Goal: Information Seeking & Learning: Get advice/opinions

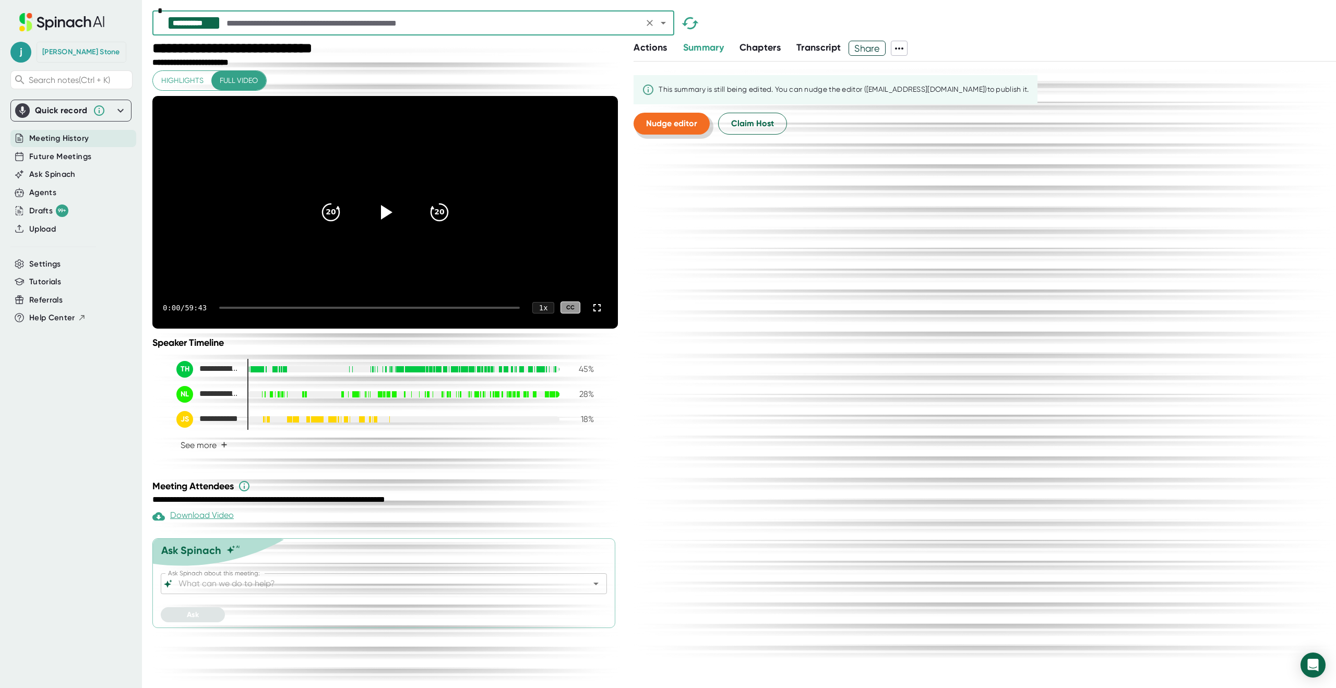
click at [681, 119] on span "Nudge editor" at bounding box center [671, 123] width 51 height 10
click at [736, 125] on span "Claim Host" at bounding box center [752, 123] width 43 height 13
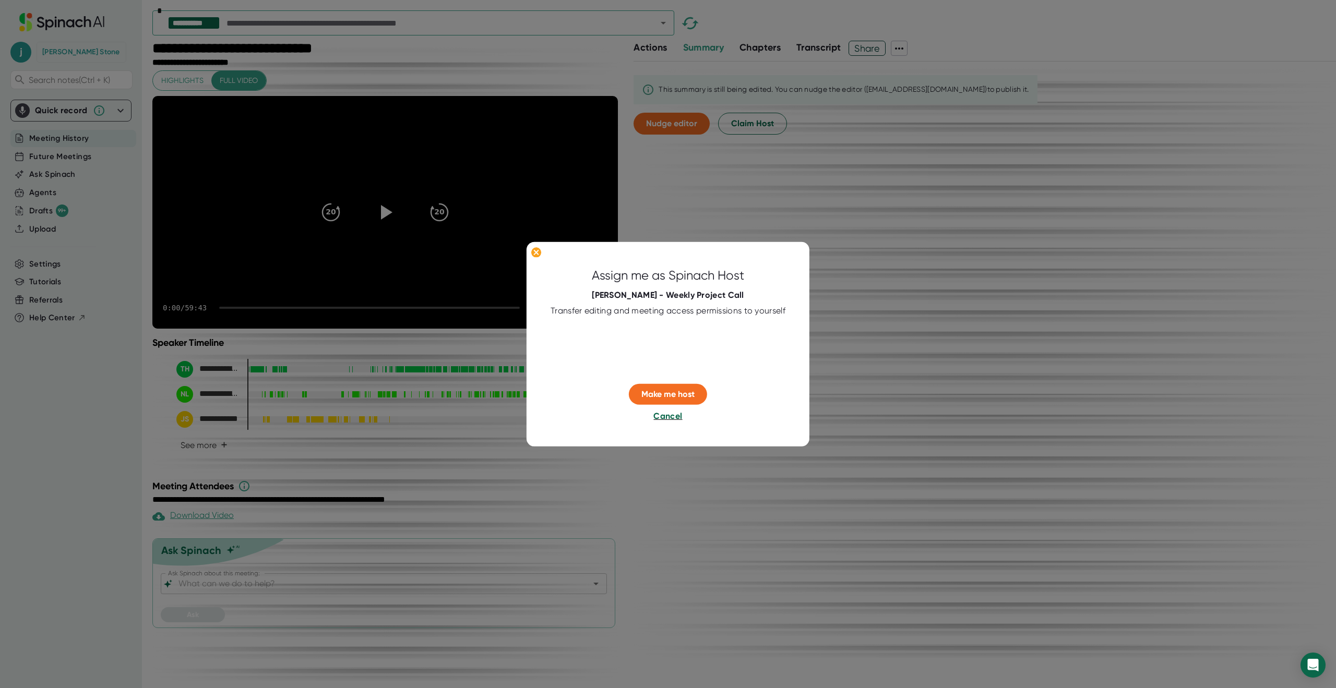
click at [667, 418] on span "Cancel" at bounding box center [667, 416] width 29 height 10
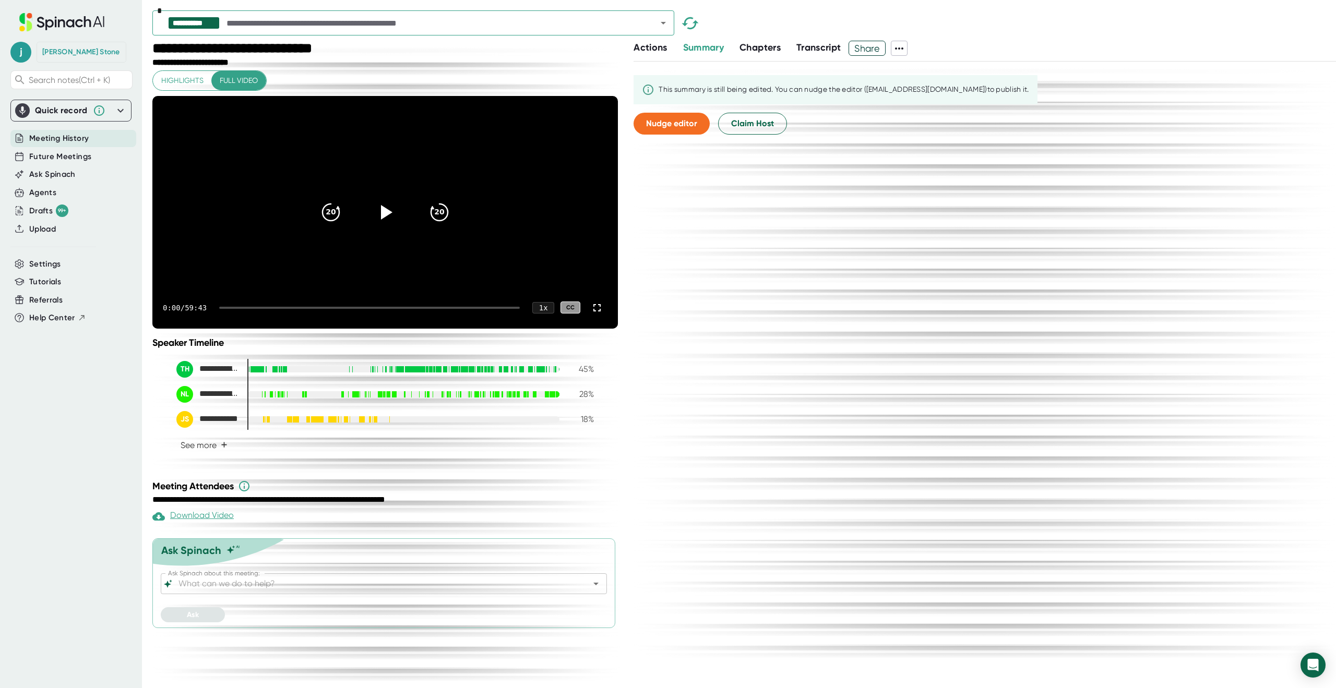
click at [276, 591] on input "Ask Spinach about this meeting:" at bounding box center [374, 584] width 397 height 15
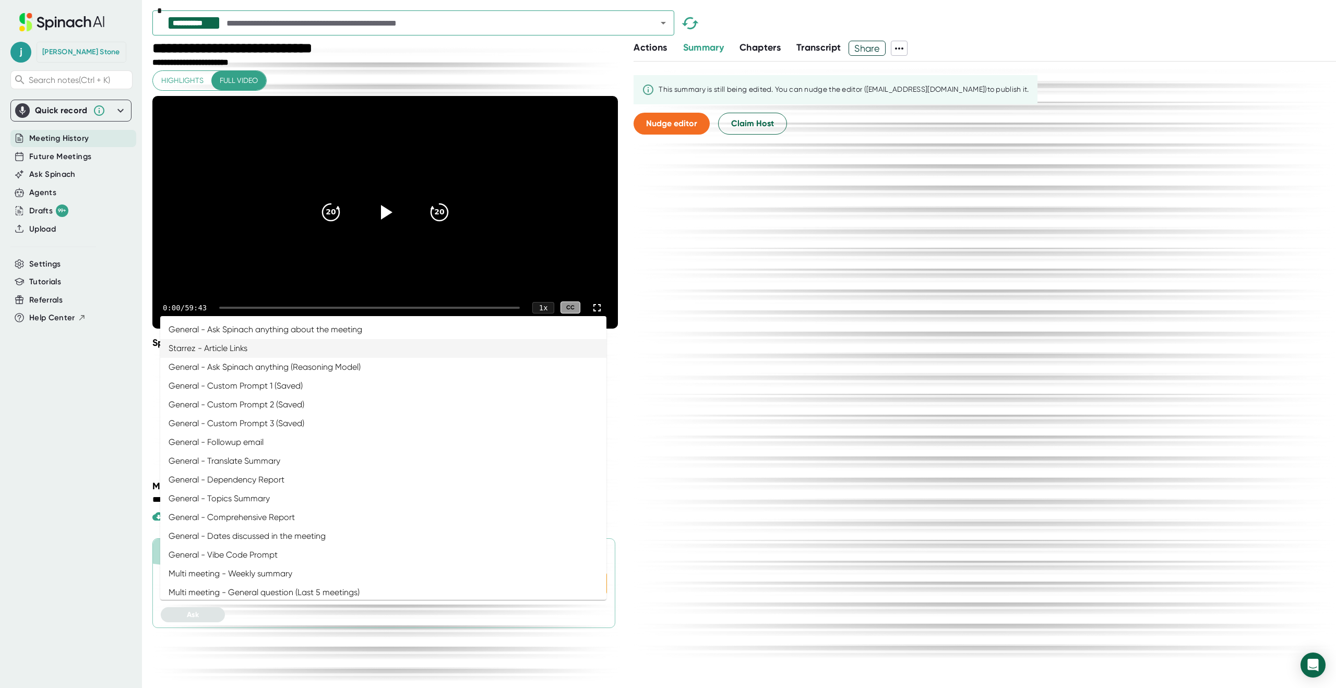
click at [655, 47] on span "Actions" at bounding box center [649, 47] width 33 height 11
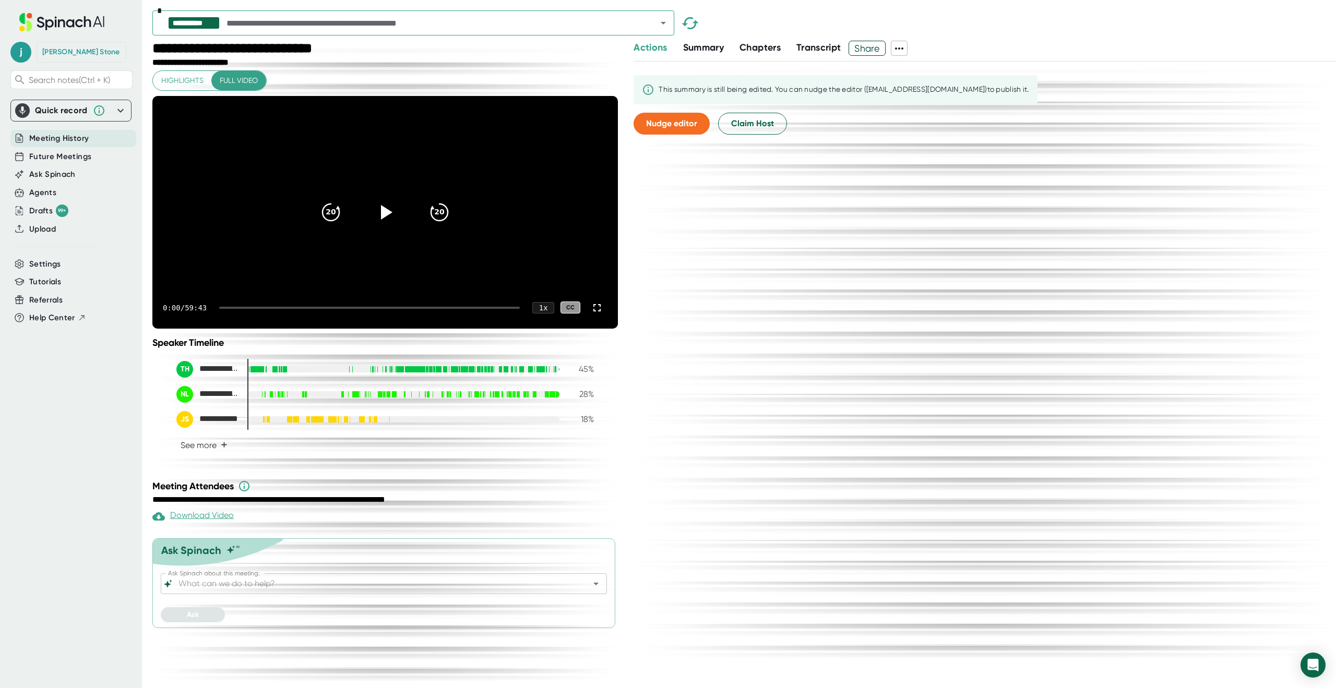
click at [705, 47] on span "Summary" at bounding box center [703, 47] width 41 height 11
click at [226, 594] on div "Ask Spinach about this meeting:" at bounding box center [384, 583] width 446 height 21
click at [601, 590] on icon "Open" at bounding box center [596, 584] width 13 height 13
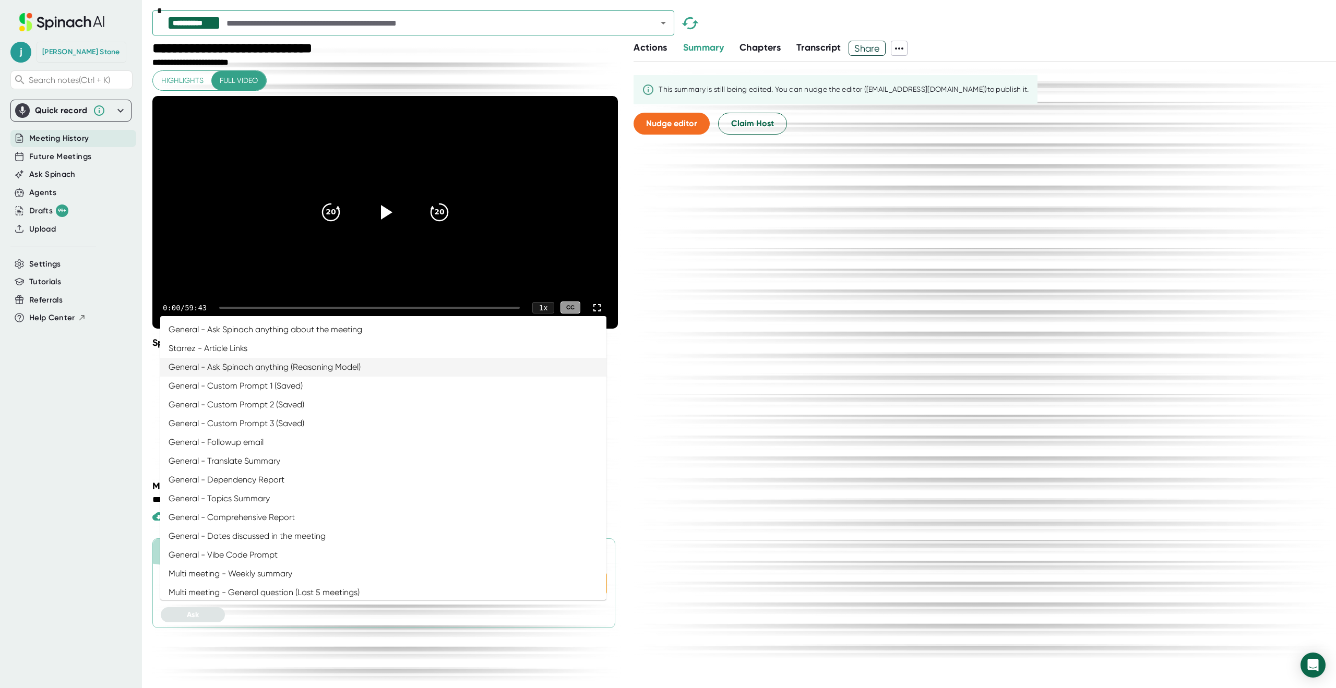
click at [259, 363] on li "General - Ask Spinach anything (Reasoning Model)" at bounding box center [383, 367] width 446 height 19
type input "General - Ask Spinach anything (Reasoning Model)"
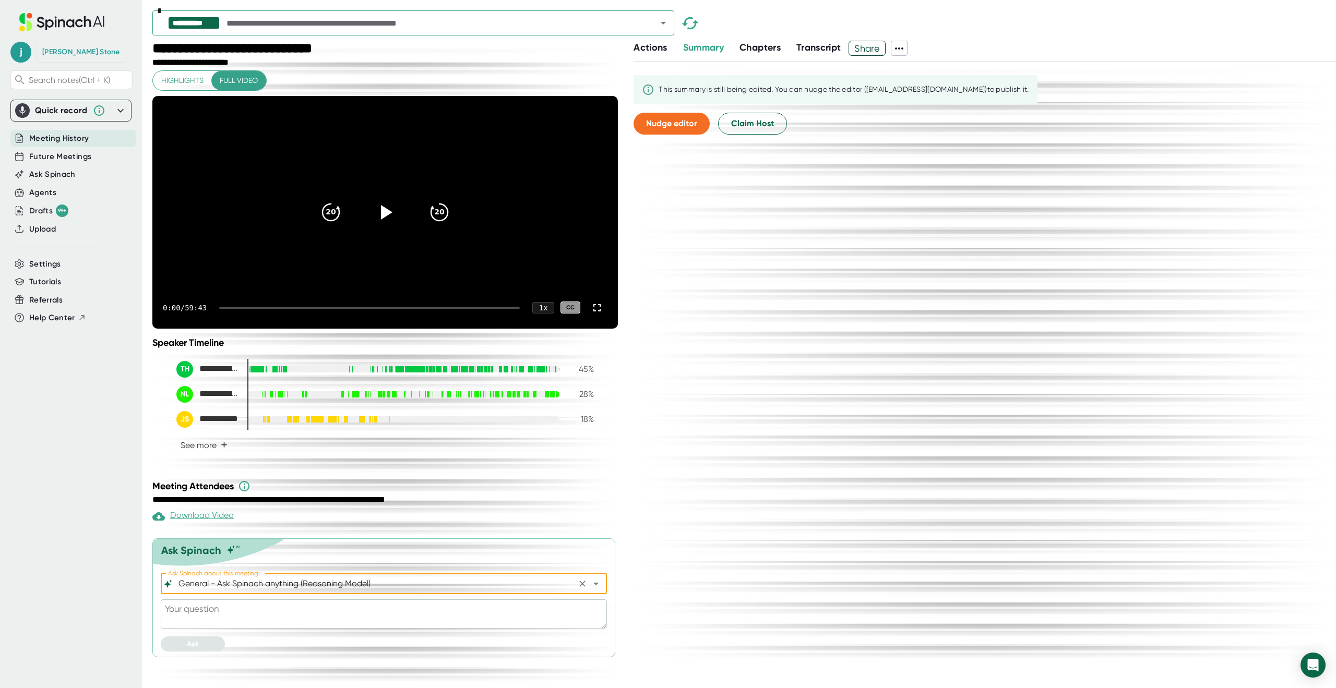
click at [202, 629] on textarea at bounding box center [384, 614] width 446 height 29
type textarea "w"
type textarea "x"
type textarea "wh"
type textarea "x"
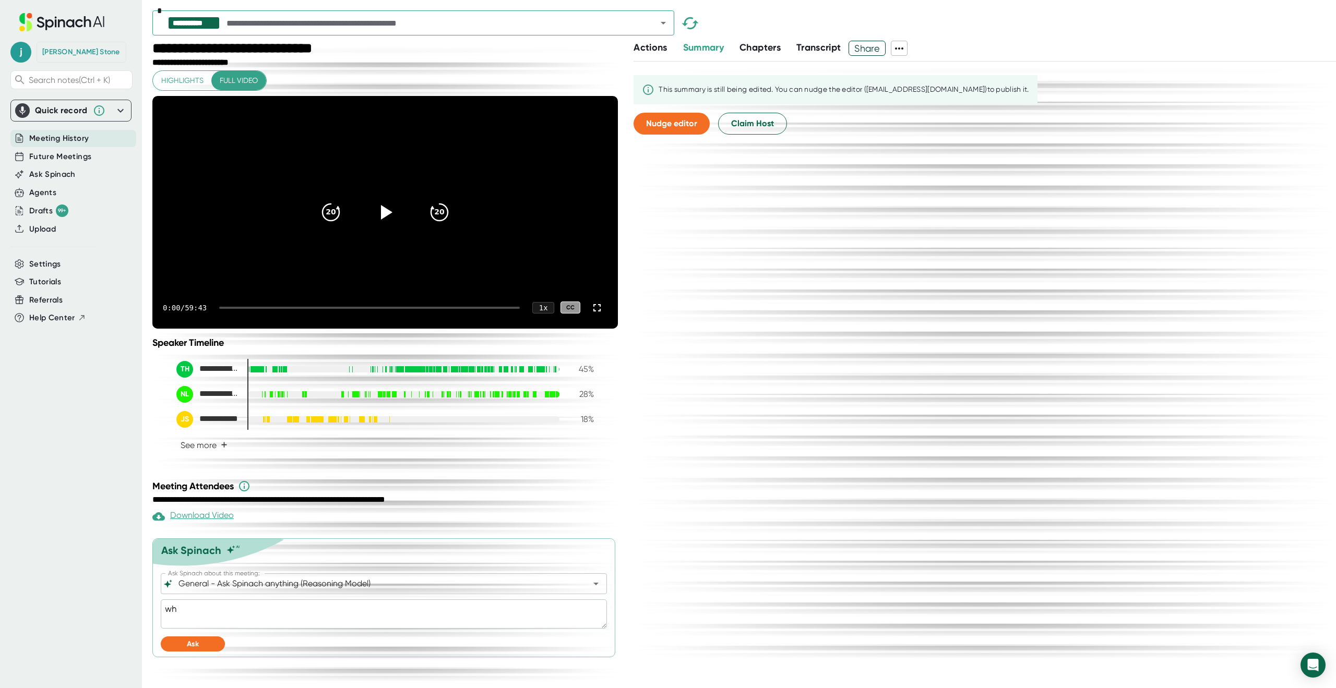
type textarea "wha"
type textarea "x"
type textarea "what"
type textarea "x"
type textarea "what"
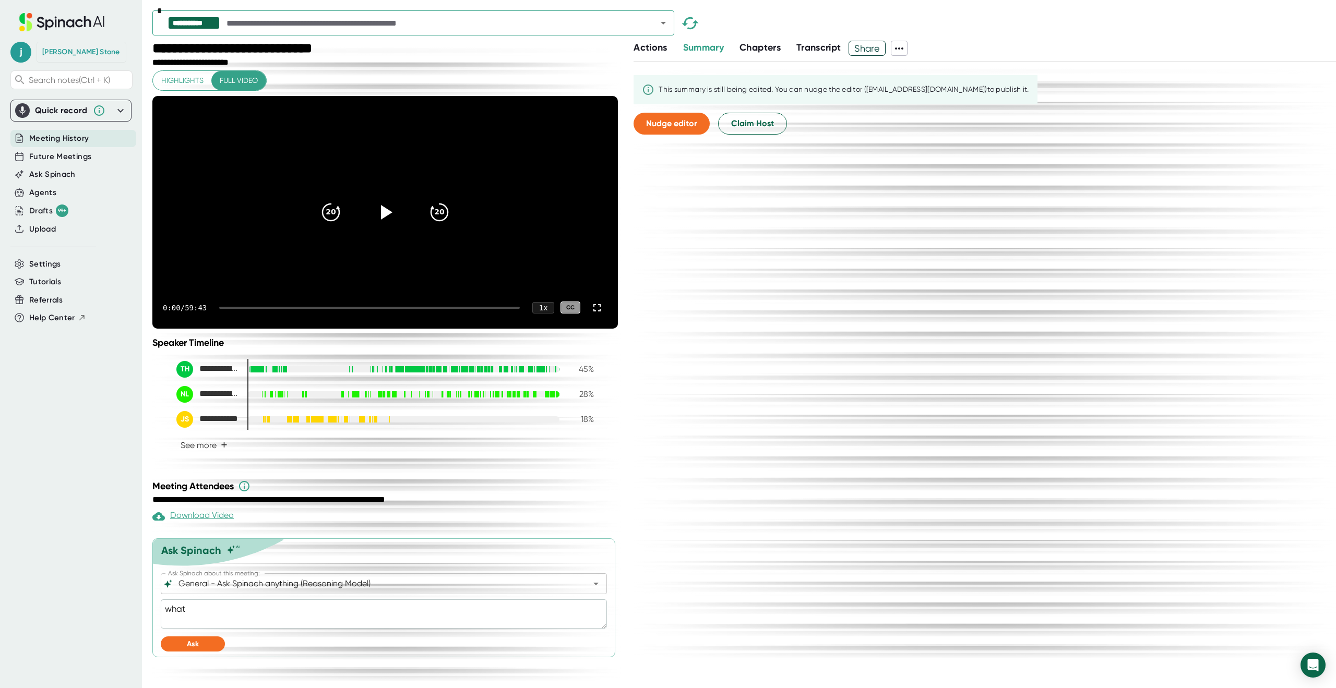
type textarea "x"
type textarea "what w"
type textarea "x"
type textarea "what wa"
type textarea "x"
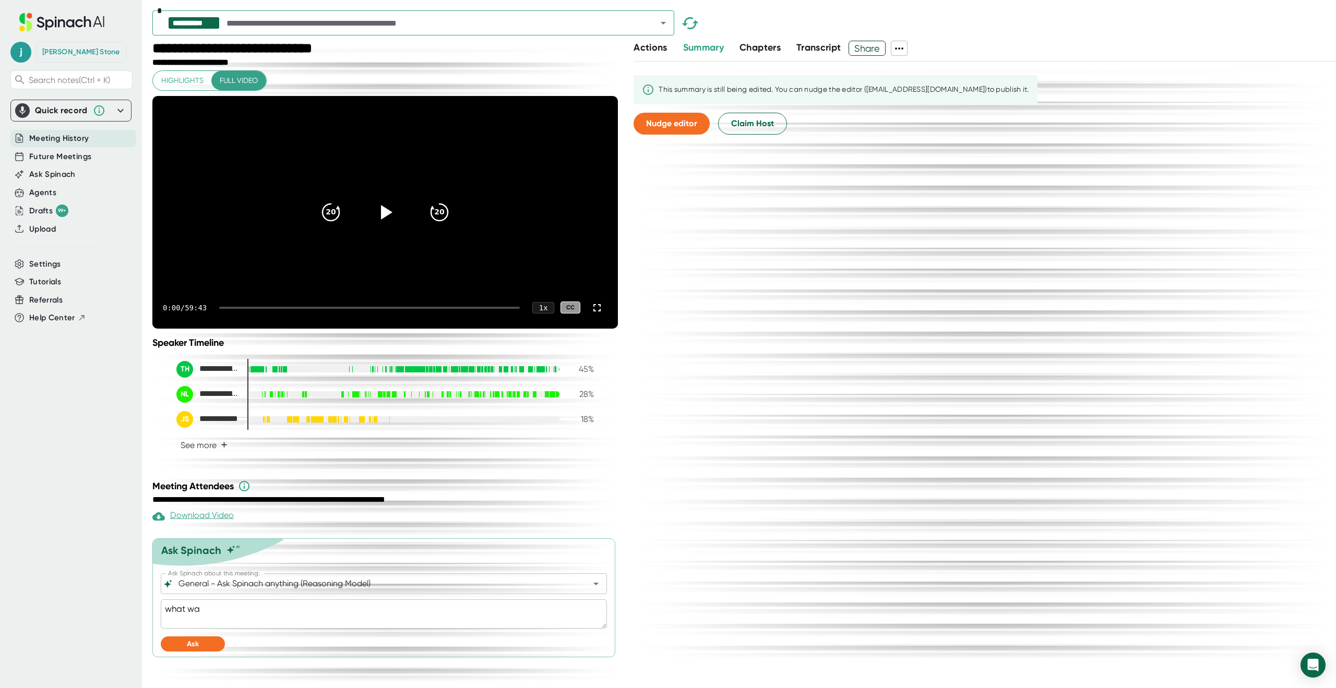
type textarea "what was"
type textarea "x"
type textarea "what was"
type textarea "x"
type textarea "what was s"
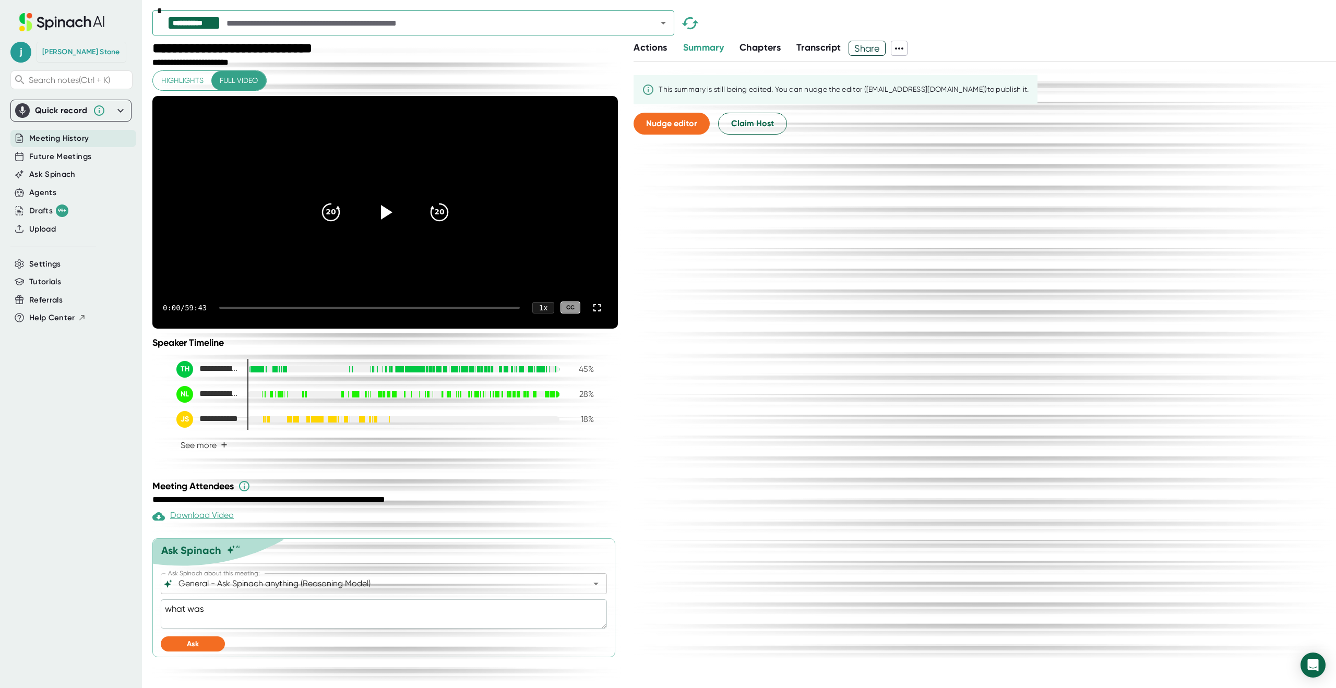
type textarea "x"
type textarea "what was sa"
type textarea "x"
type textarea "what was sai"
type textarea "x"
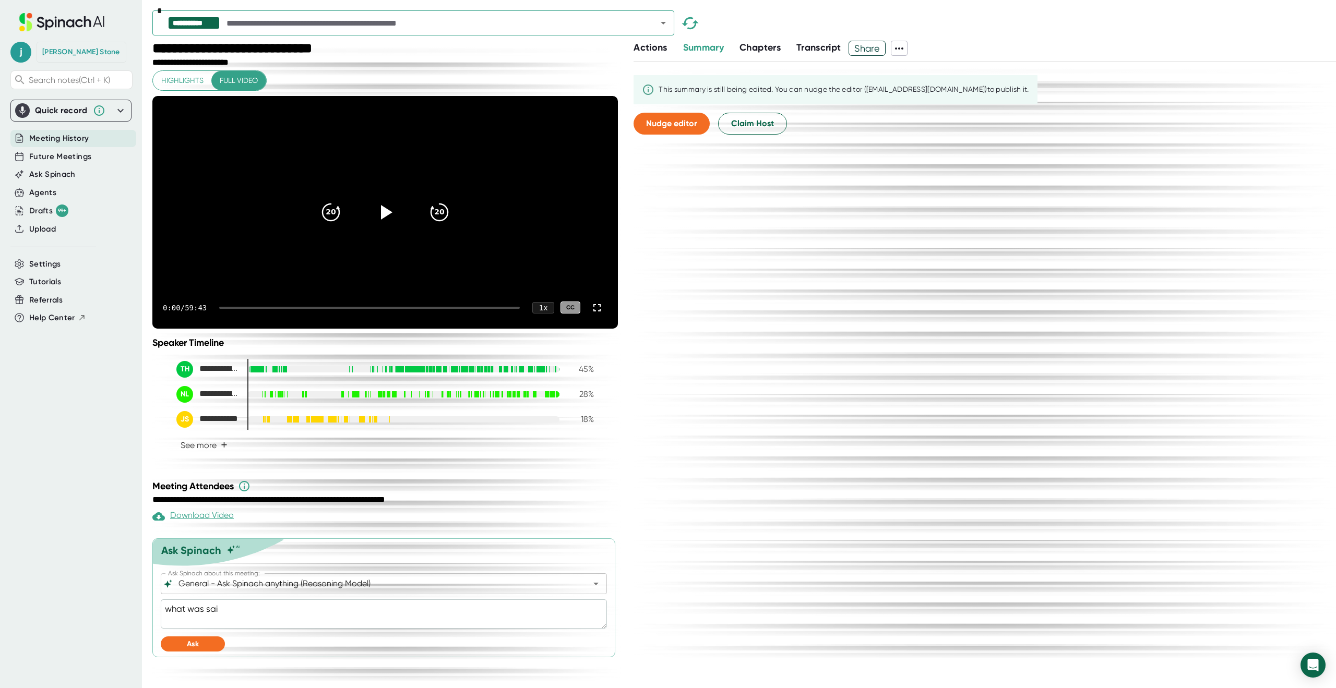
type textarea "what was said"
type textarea "x"
type textarea "what was said"
type textarea "x"
type textarea "what was said a"
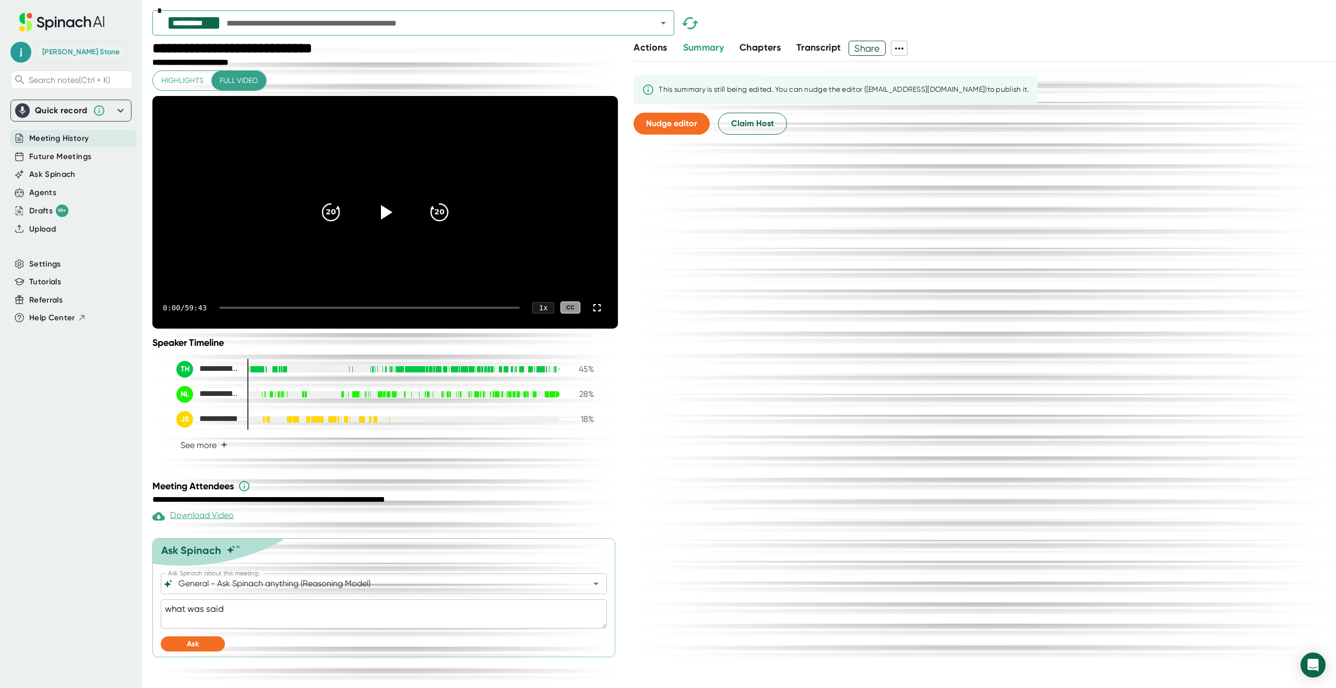
type textarea "x"
type textarea "what was said ab"
type textarea "x"
type textarea "what was said abo"
type textarea "x"
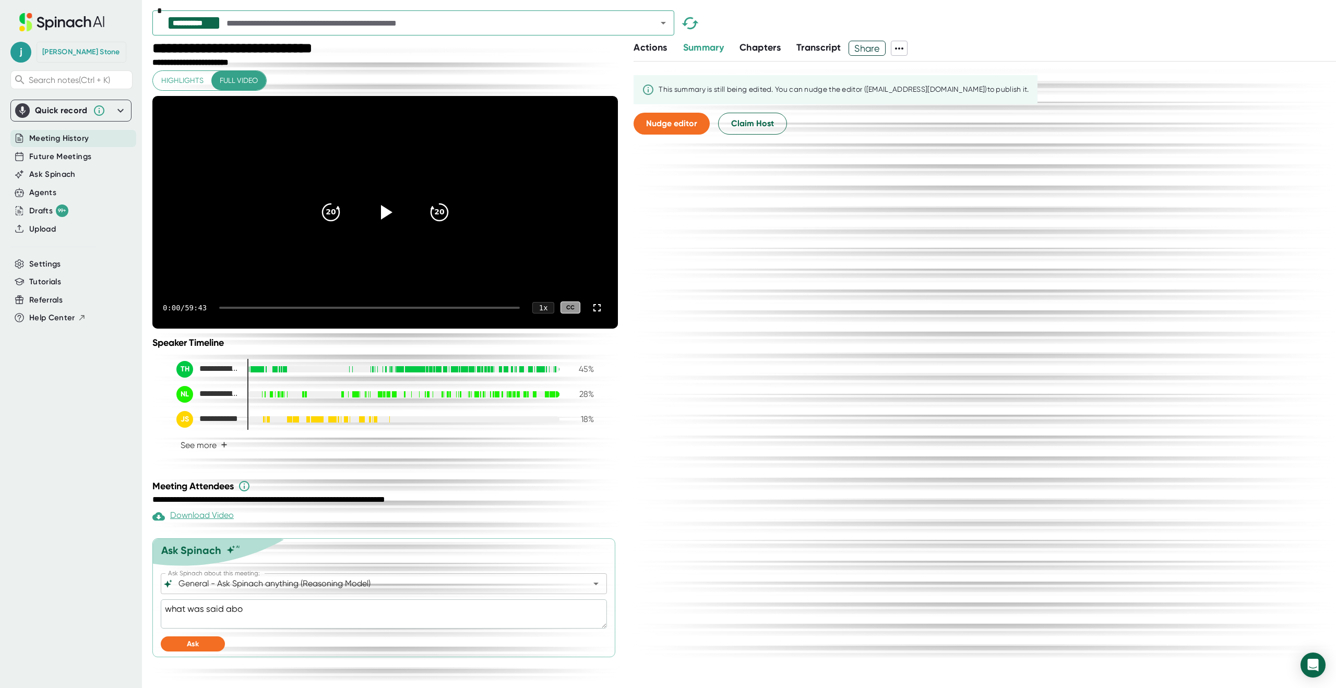
type textarea "what was said abou"
type textarea "x"
type textarea "what was said about"
type textarea "x"
type textarea "what was said about"
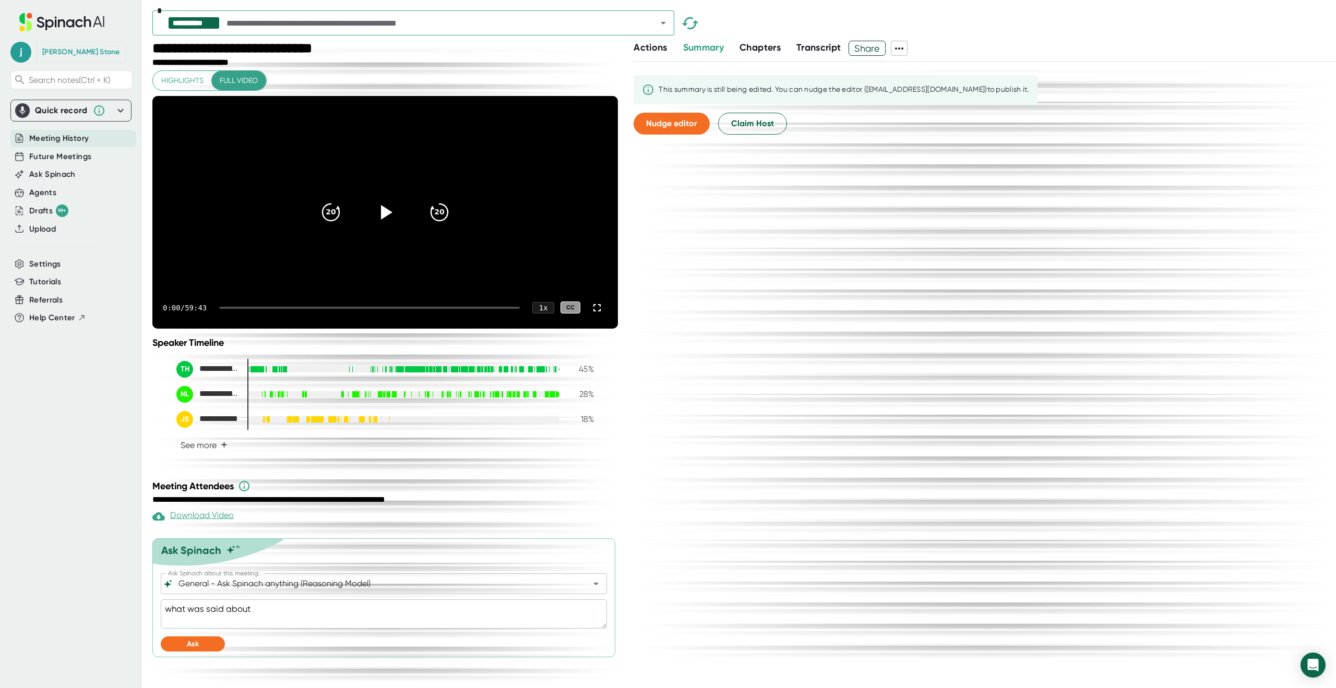
type textarea "x"
type textarea "what was said about m"
type textarea "x"
type textarea "what was said about me"
type textarea "x"
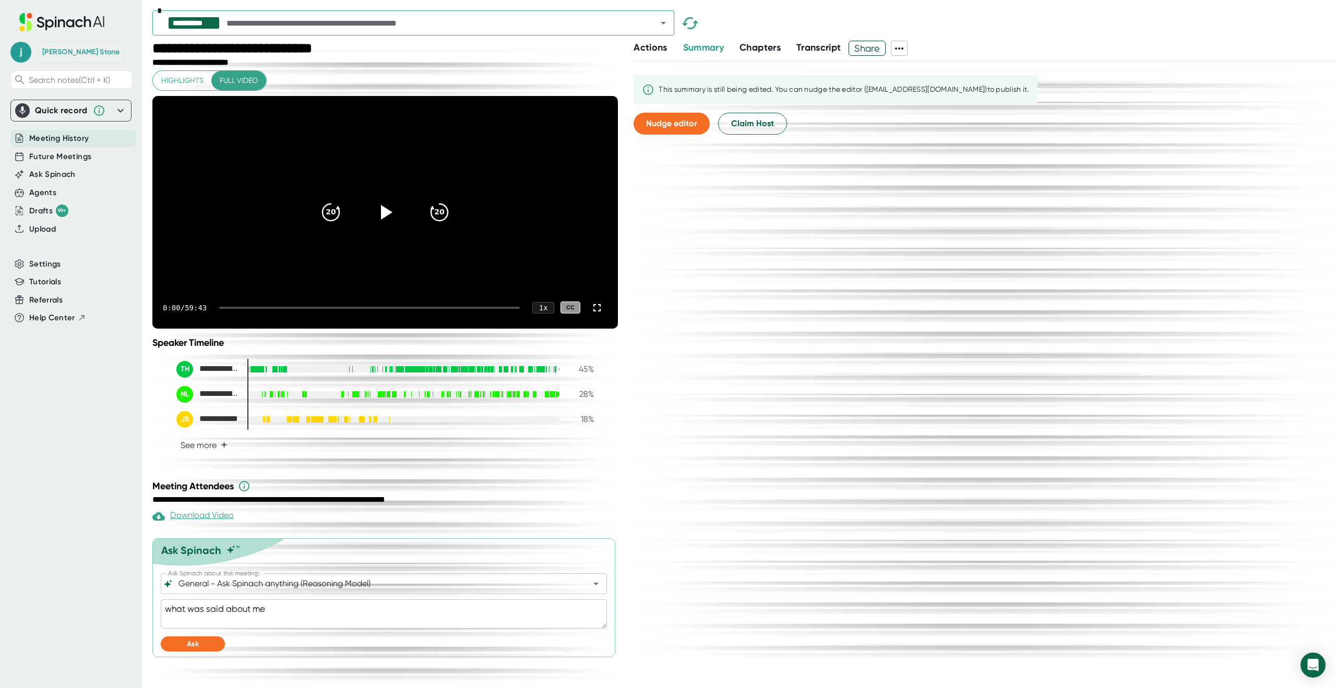
type textarea "what was said about mea"
type textarea "x"
type textarea "what was said about meal"
type textarea "x"
type textarea "what was said about meal"
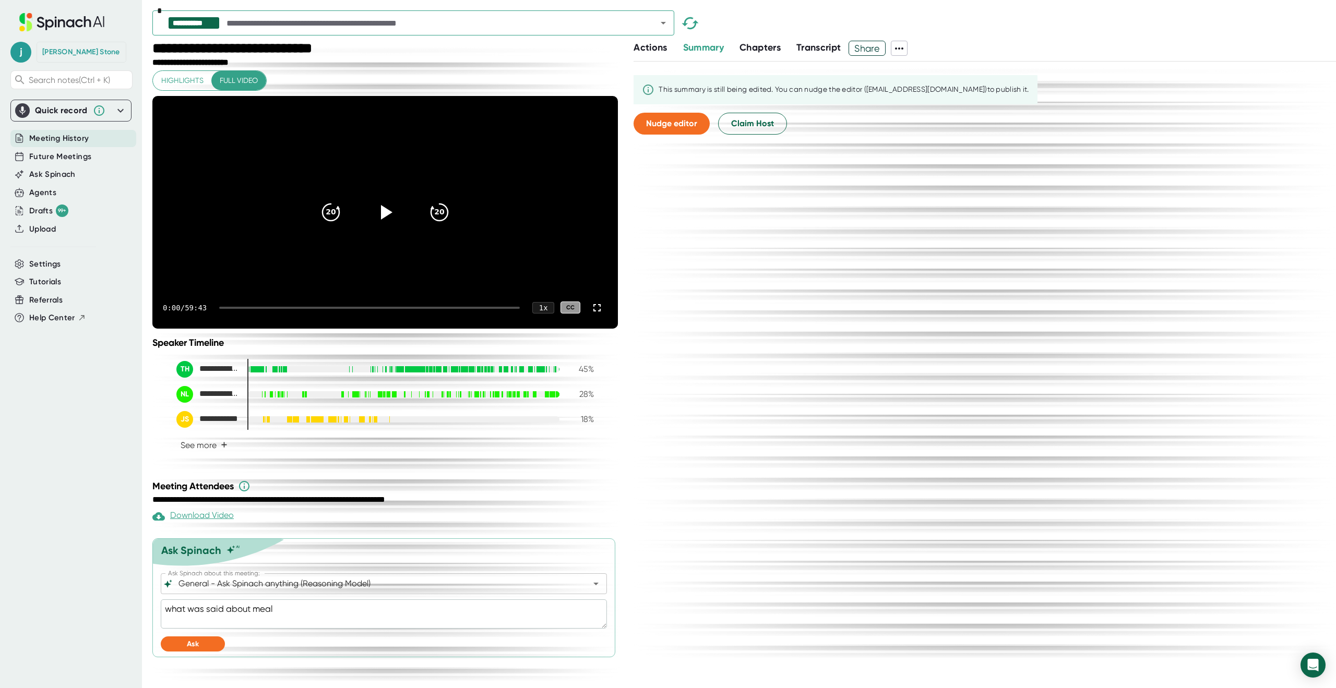
type textarea "x"
type textarea "what was said about meal p"
type textarea "x"
type textarea "what was said about meal pl"
type textarea "x"
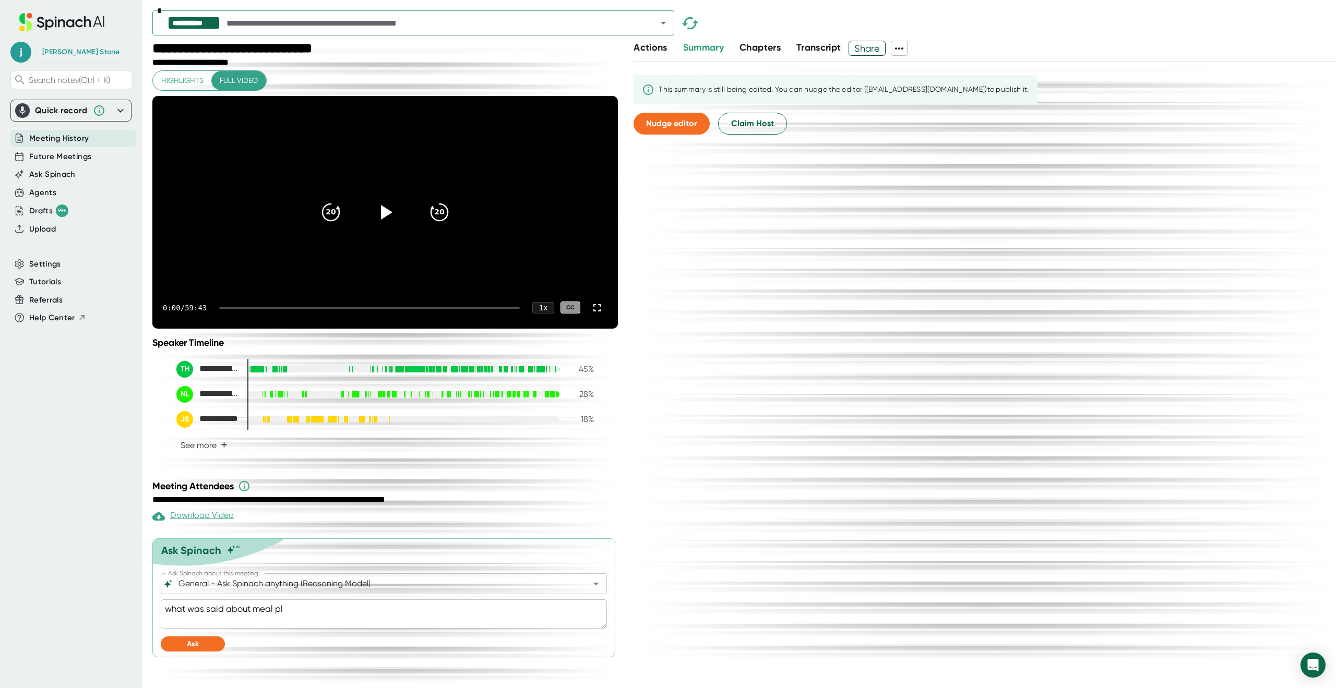
type textarea "what was said about meal pla"
type textarea "x"
type textarea "what was said about meal plan"
type textarea "x"
type textarea "what was said about meal plans"
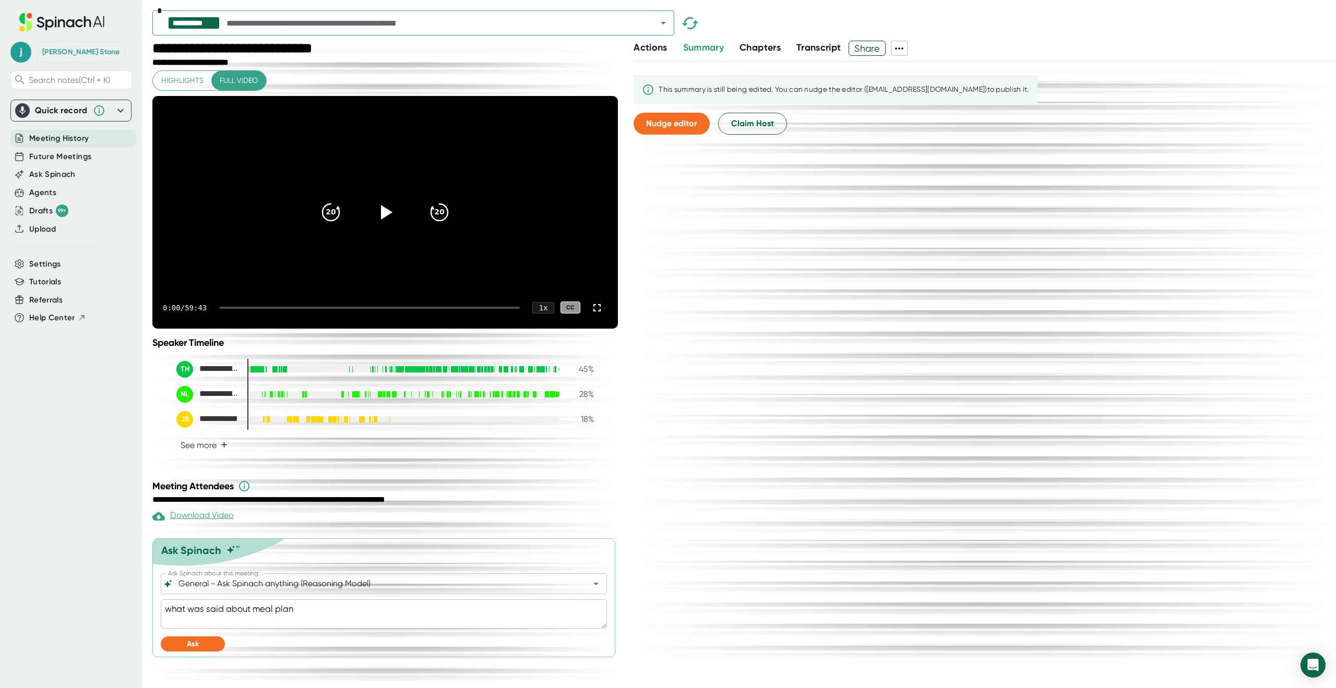
type textarea "x"
type textarea "what was said about meal plans"
type textarea "x"
type textarea "what was said about meal plans"
click at [196, 649] on span "Ask" at bounding box center [193, 644] width 12 height 9
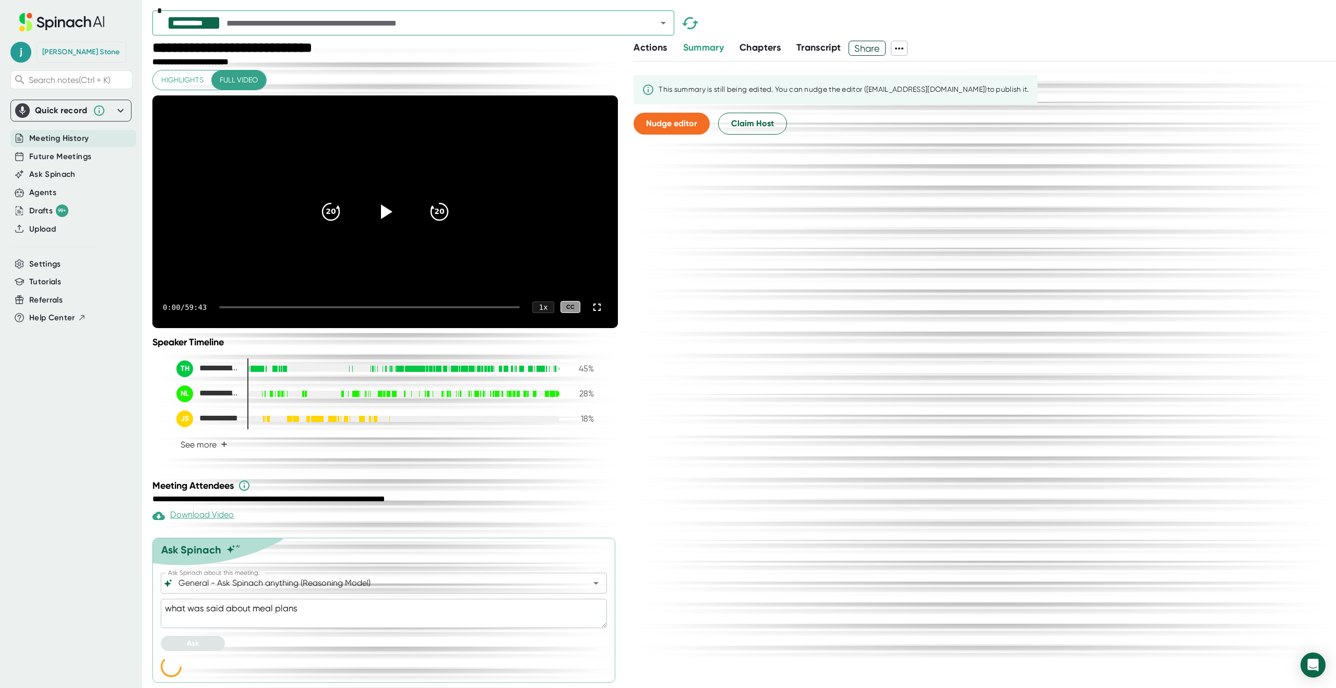
scroll to position [25, 0]
type textarea "x"
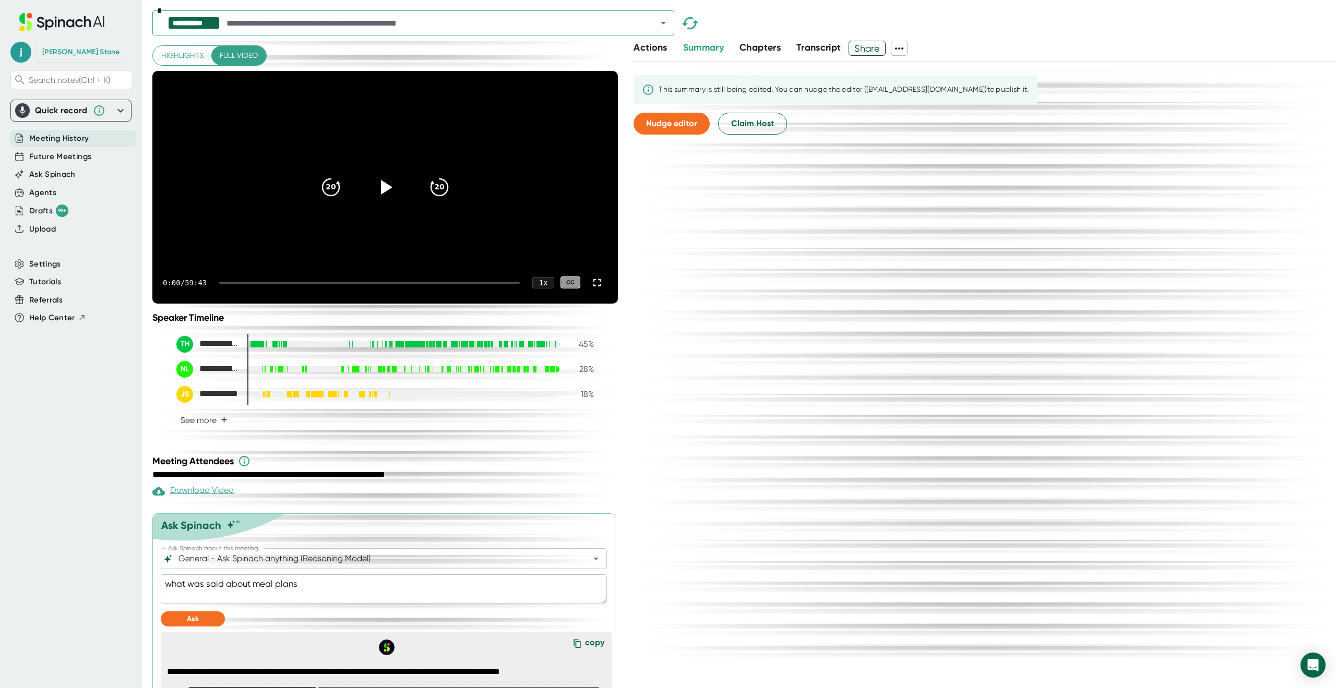
scroll to position [272, 0]
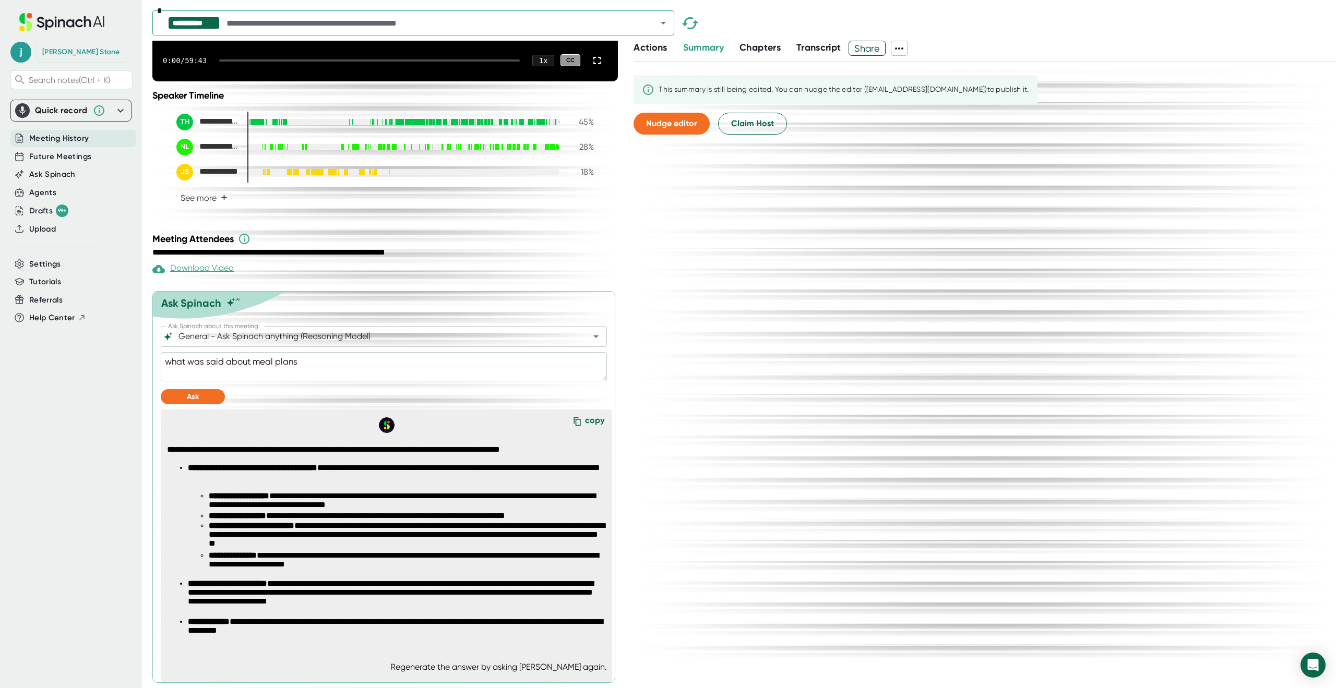
click at [309, 357] on textarea "what was said about meal plans" at bounding box center [384, 366] width 446 height 29
type textarea "what was said about meal plan"
type textarea "x"
type textarea "what was said about meal plan"
type textarea "x"
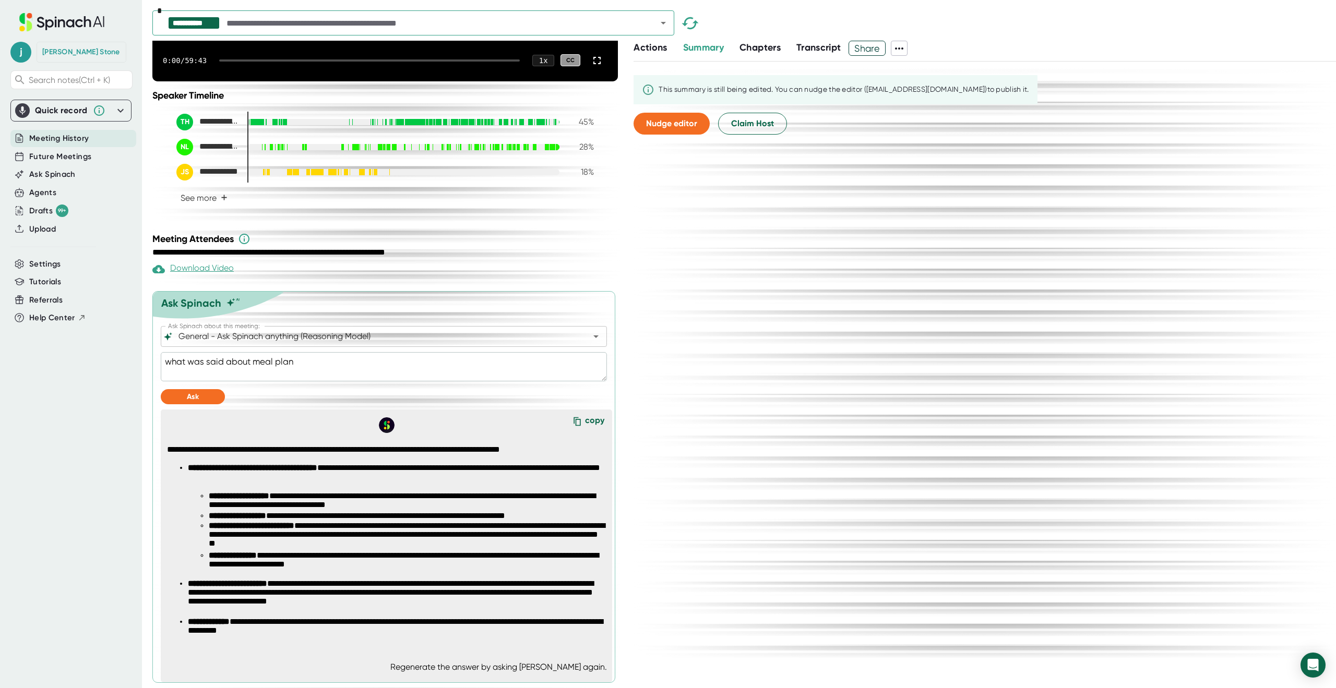
type textarea "what was said about meal plan e"
type textarea "x"
type textarea "what was said about meal plan ex"
type textarea "x"
type textarea "what was said about meal plan exp"
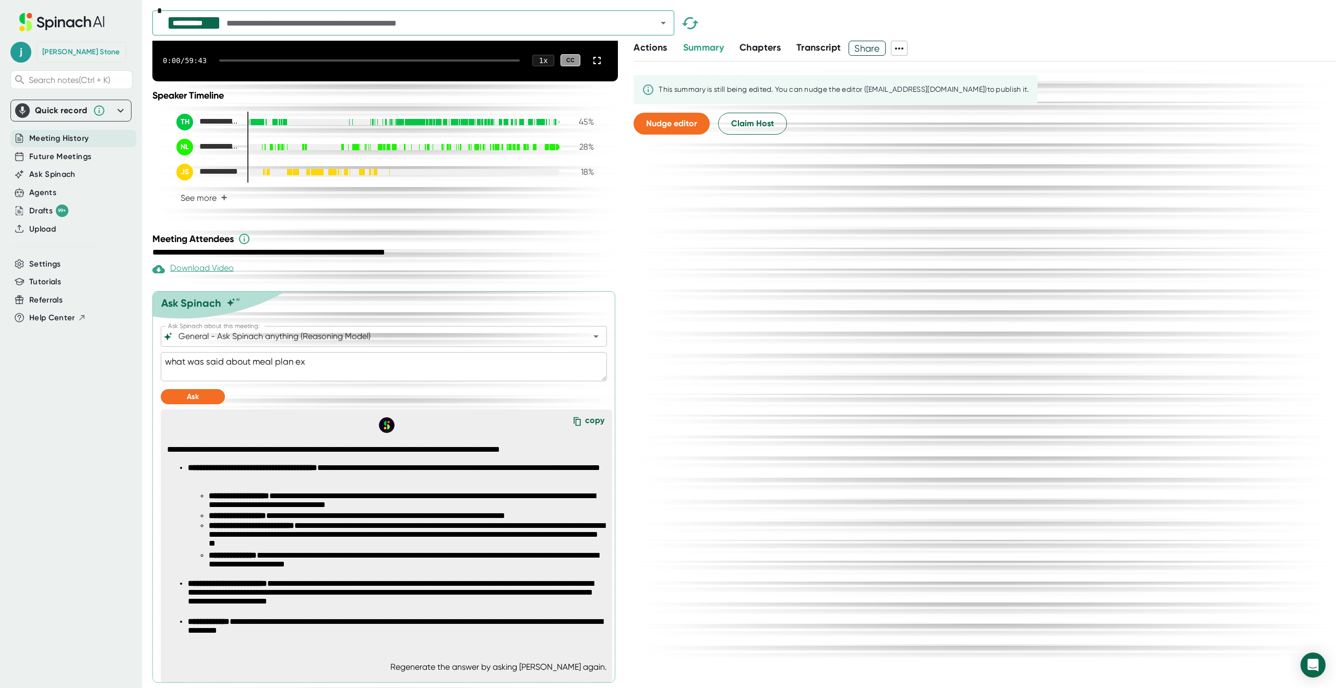
type textarea "x"
type textarea "what was said about meal plan expo"
type textarea "x"
type textarea "what was said about meal plan expor"
type textarea "x"
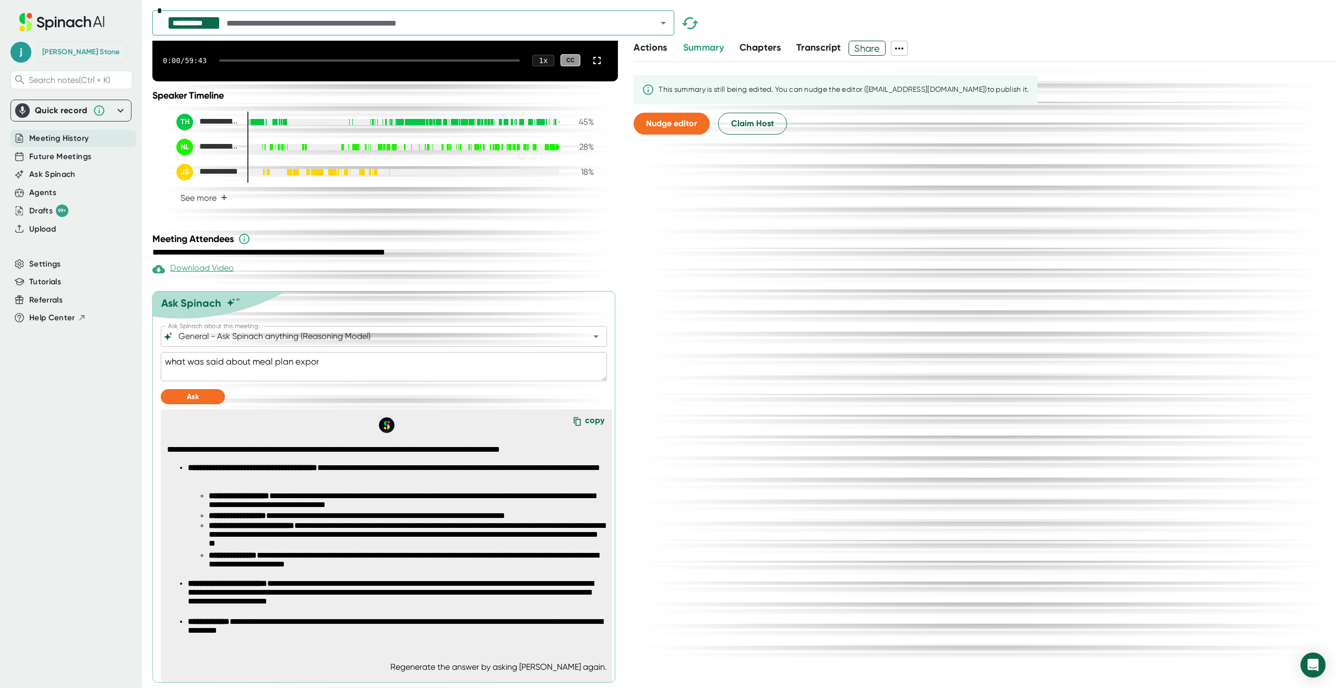
type textarea "what was said about meal plan export"
type textarea "x"
type textarea "what was said about meal plan exports"
type textarea "x"
type textarea "what was said about meal plan exports"
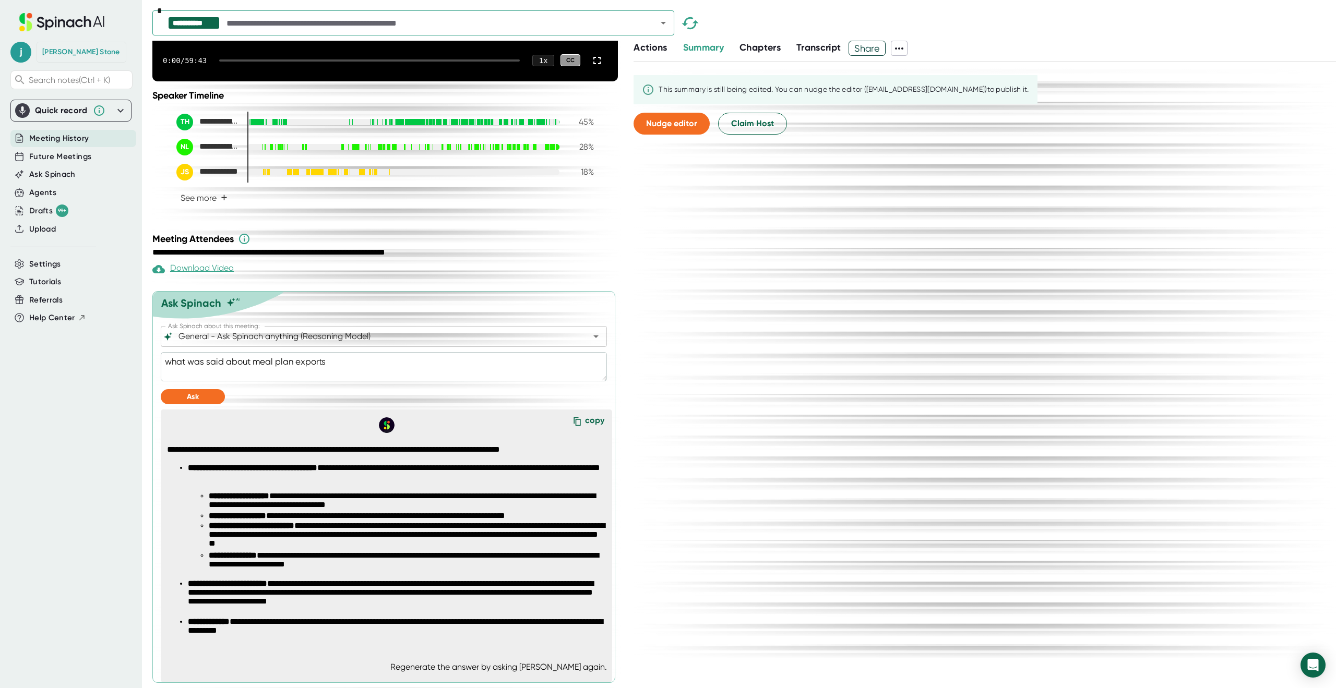
type textarea "x"
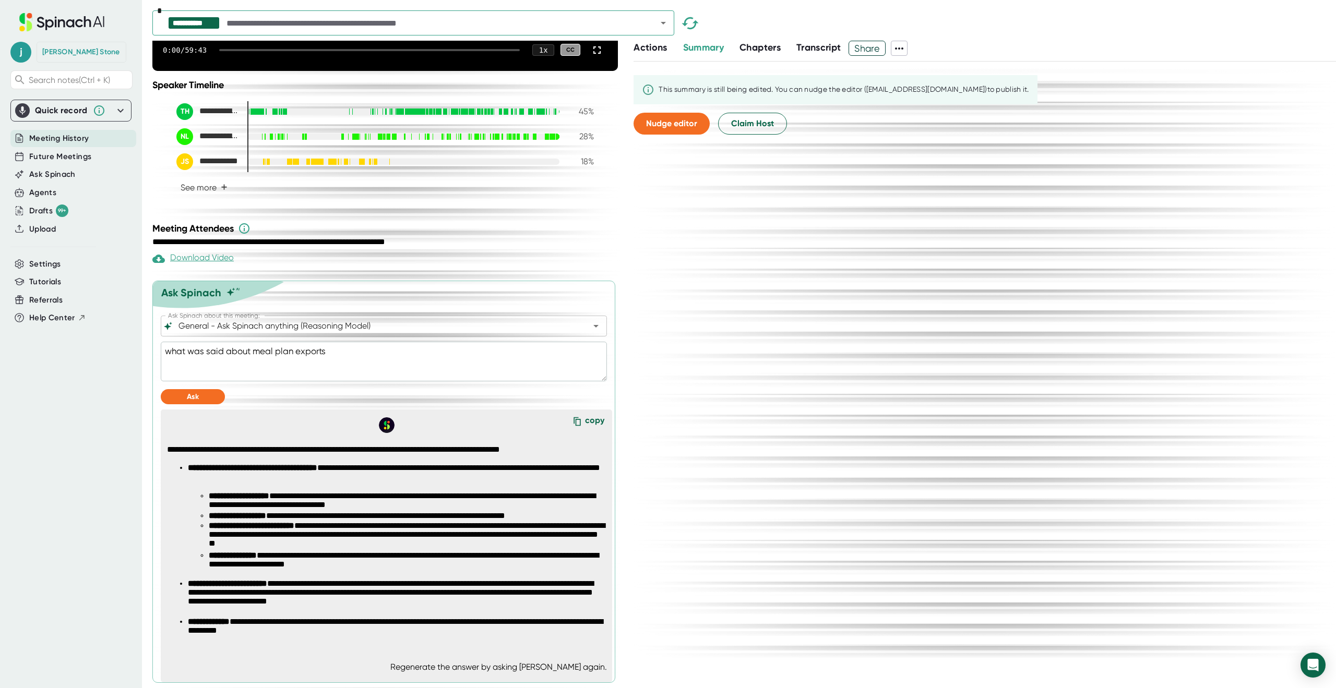
type textarea "what was said about meal plan exports"
type textarea "x"
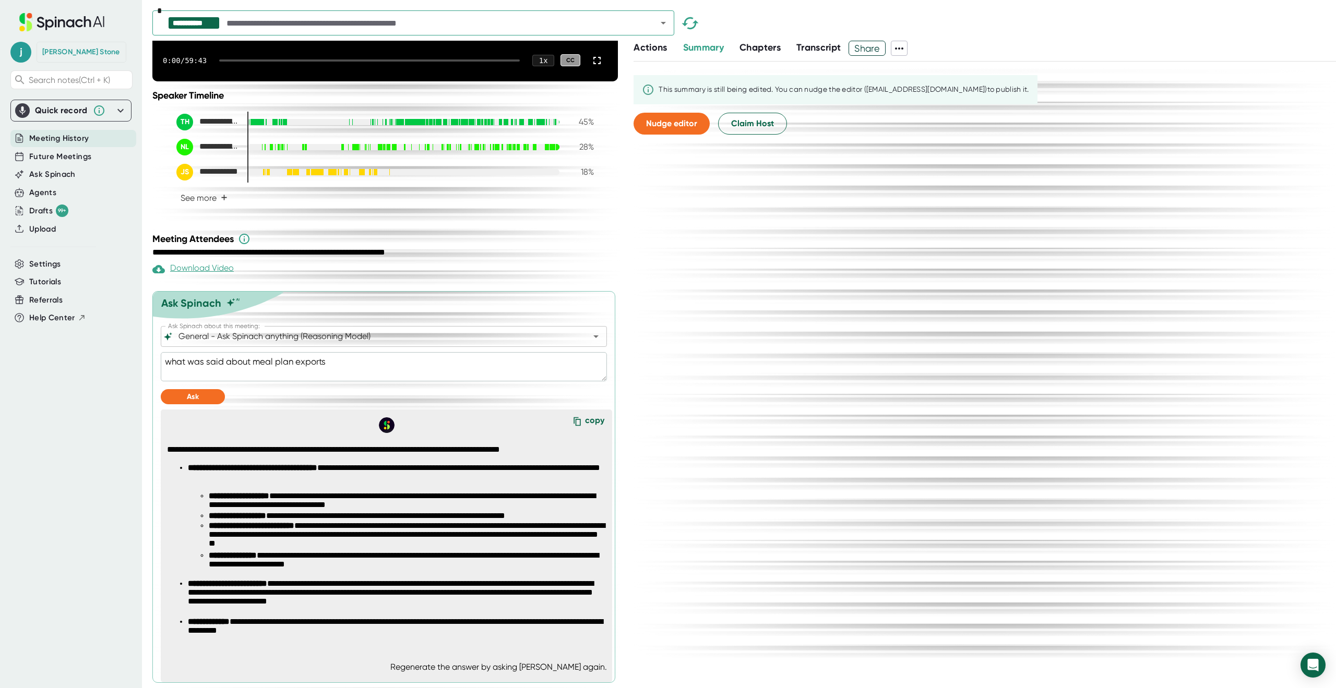
type textarea "what was said about meal plan exports"
click at [196, 387] on div at bounding box center [384, 385] width 446 height 8
click at [197, 393] on button "Ask" at bounding box center [193, 396] width 64 height 15
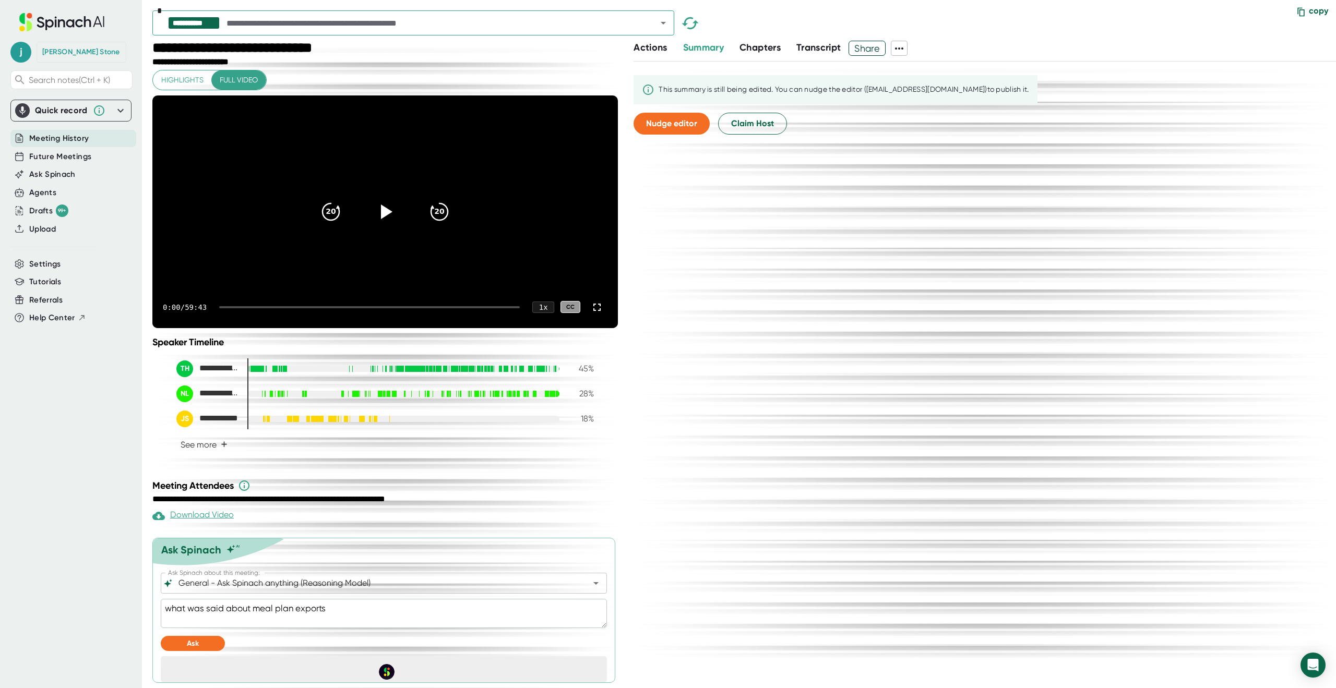
scroll to position [25, 0]
type textarea "x"
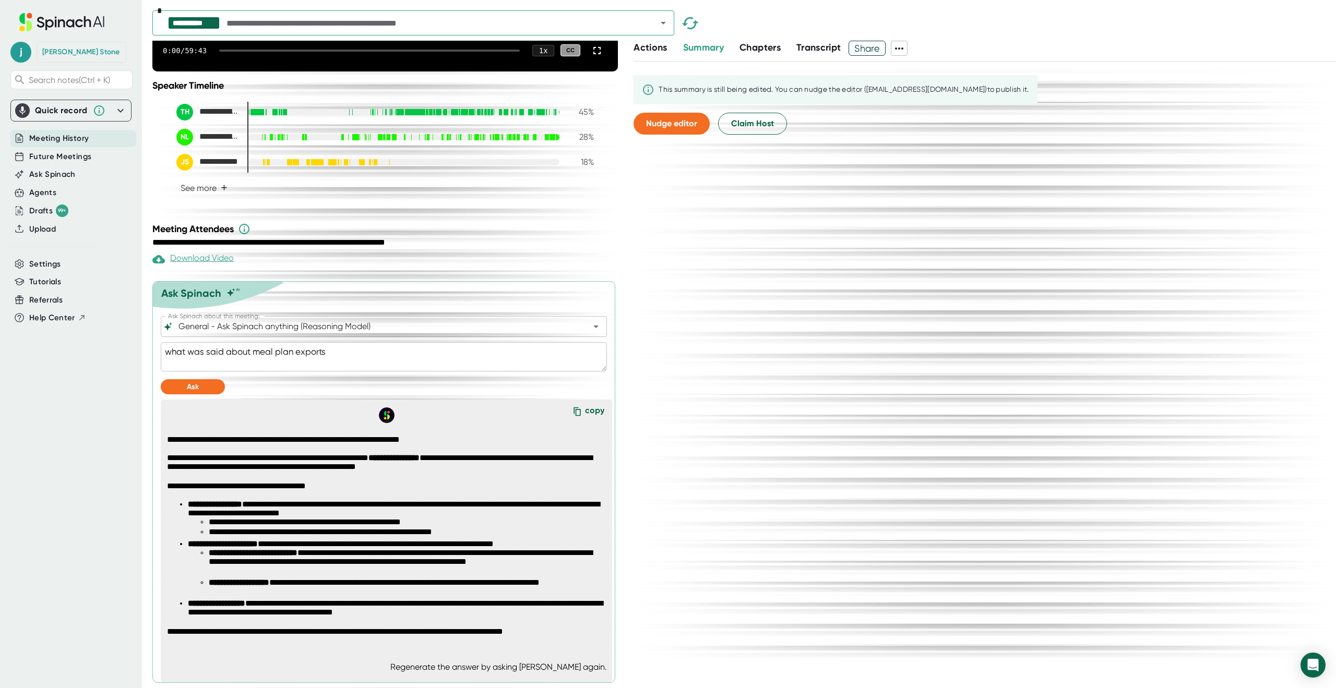
scroll to position [282, 0]
drag, startPoint x: 340, startPoint y: 356, endPoint x: 153, endPoint y: 350, distance: 186.9
click at [153, 350] on div "**********" at bounding box center [383, 482] width 463 height 402
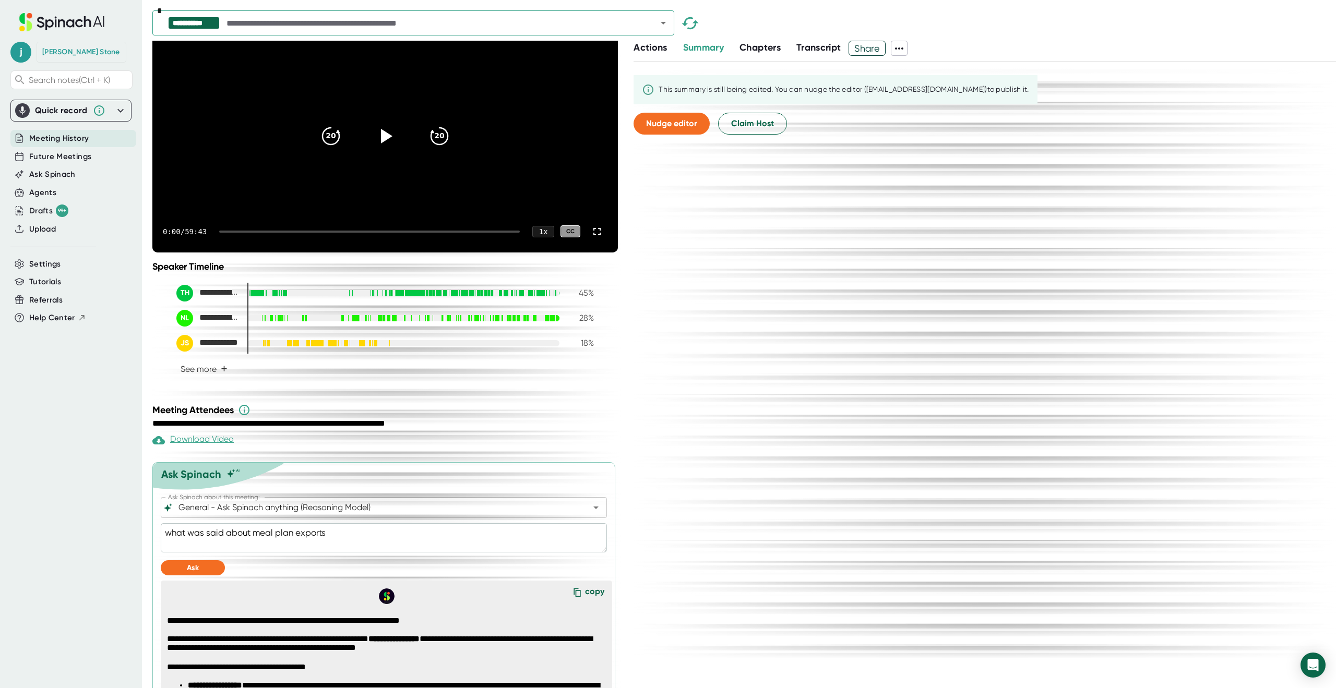
scroll to position [0, 0]
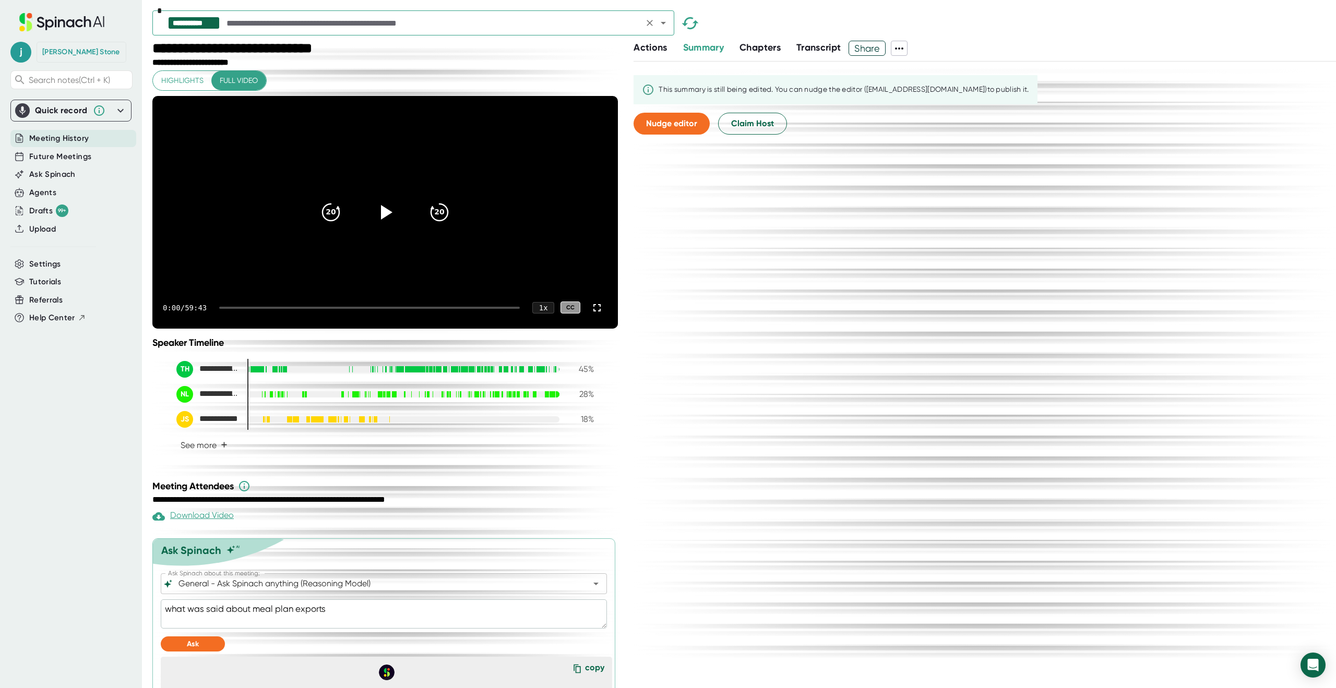
click at [272, 15] on div "**********" at bounding box center [413, 22] width 522 height 25
click at [665, 26] on icon "Open" at bounding box center [663, 23] width 13 height 13
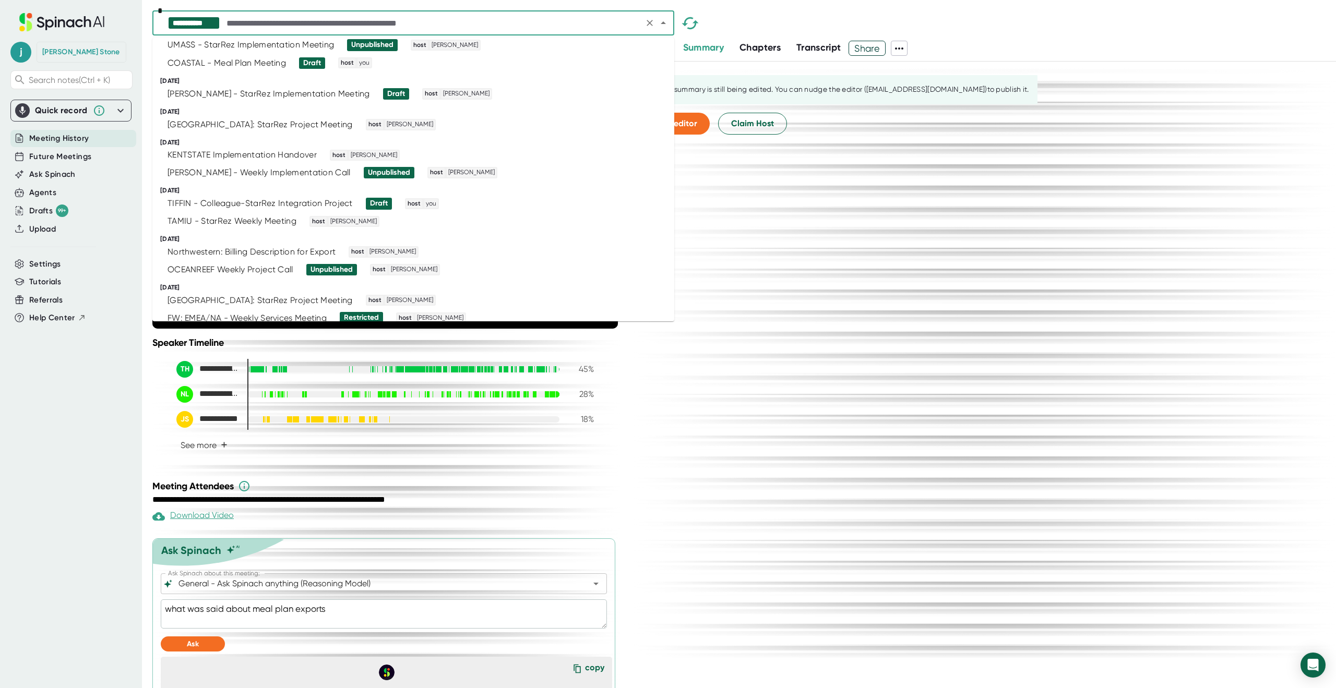
scroll to position [574, 0]
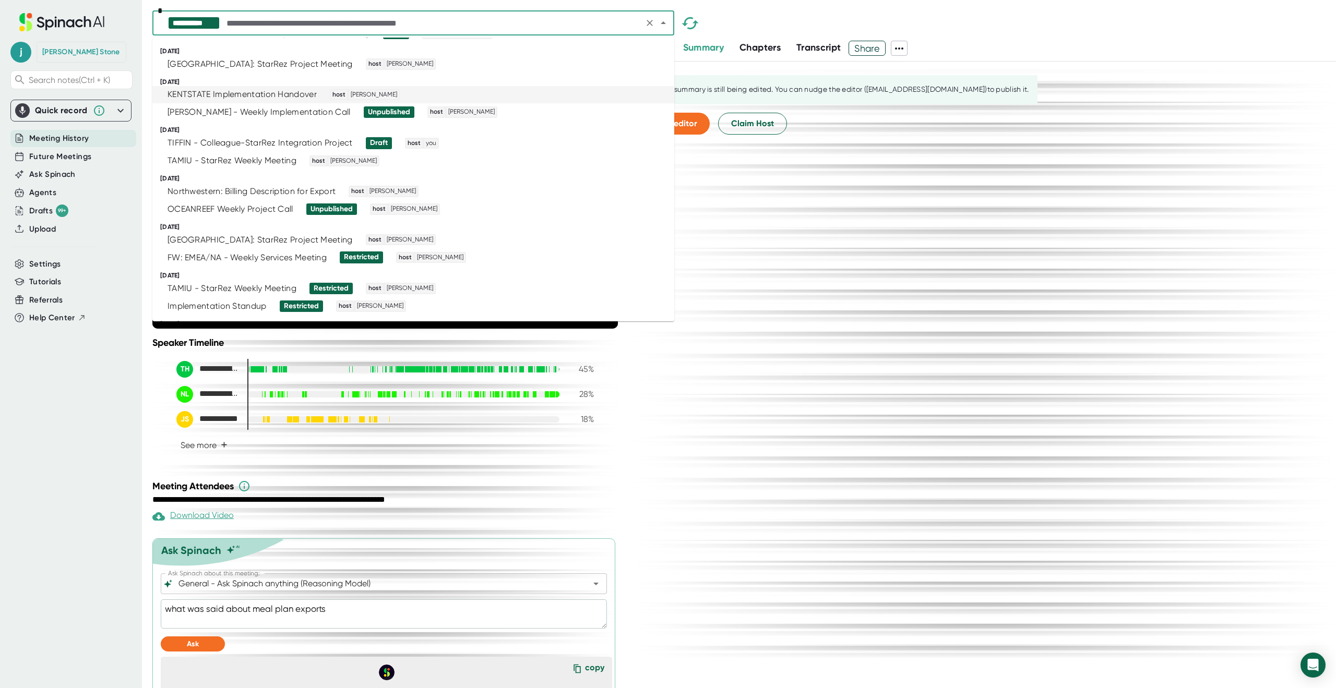
click at [228, 113] on div "[PERSON_NAME] - Weekly Implementation Call" at bounding box center [258, 112] width 183 height 10
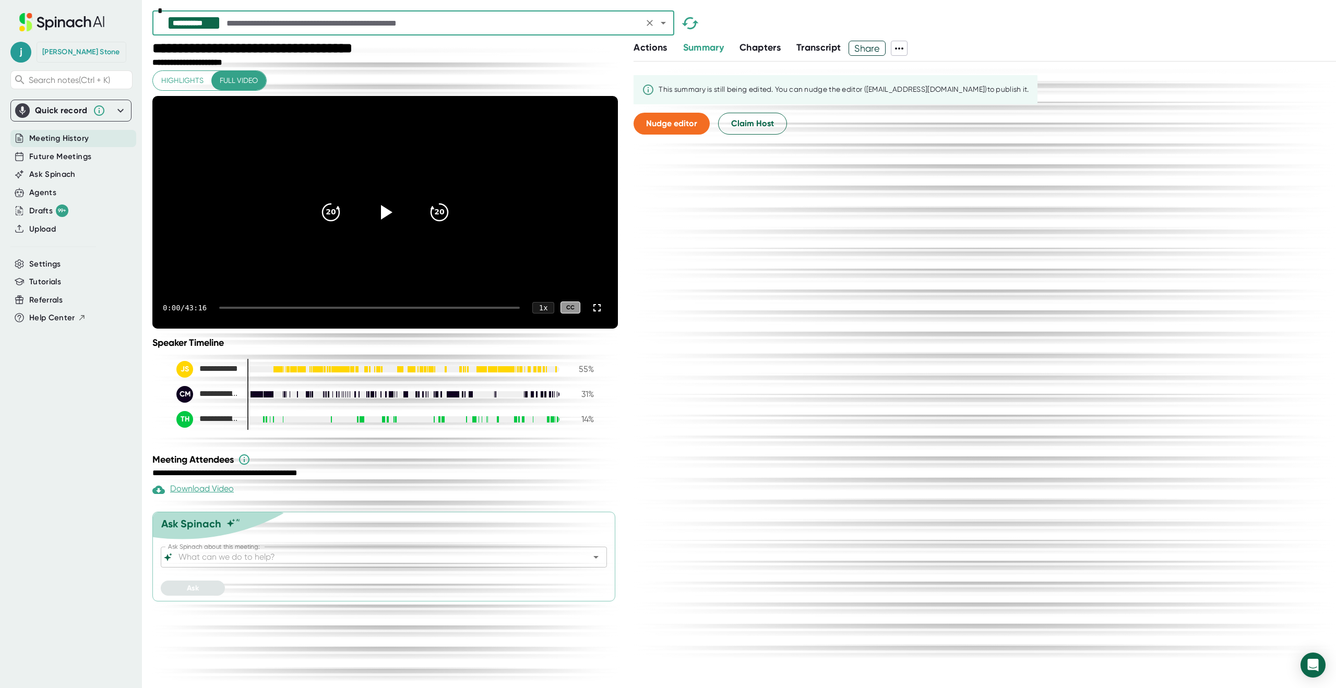
click at [191, 565] on input "Ask Spinach about this meeting:" at bounding box center [374, 557] width 397 height 15
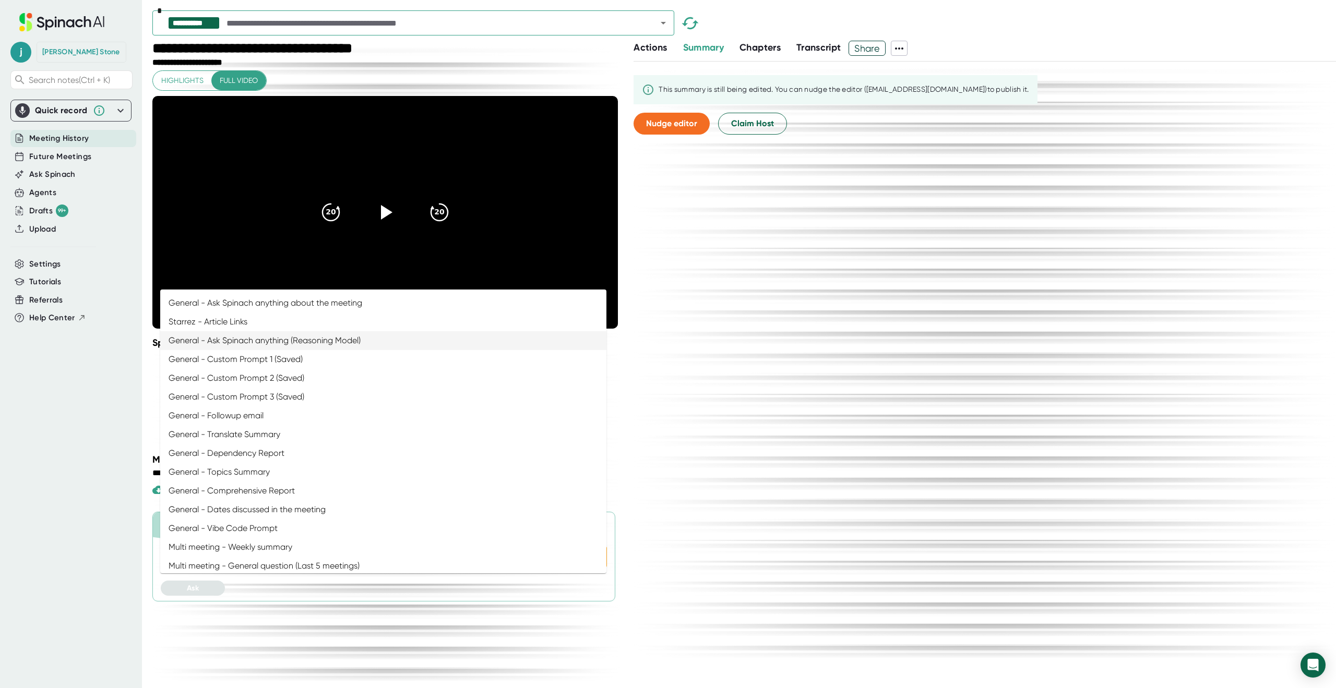
click at [254, 341] on li "General - Ask Spinach anything (Reasoning Model)" at bounding box center [383, 340] width 446 height 19
type input "General - Ask Spinach anything (Reasoning Model)"
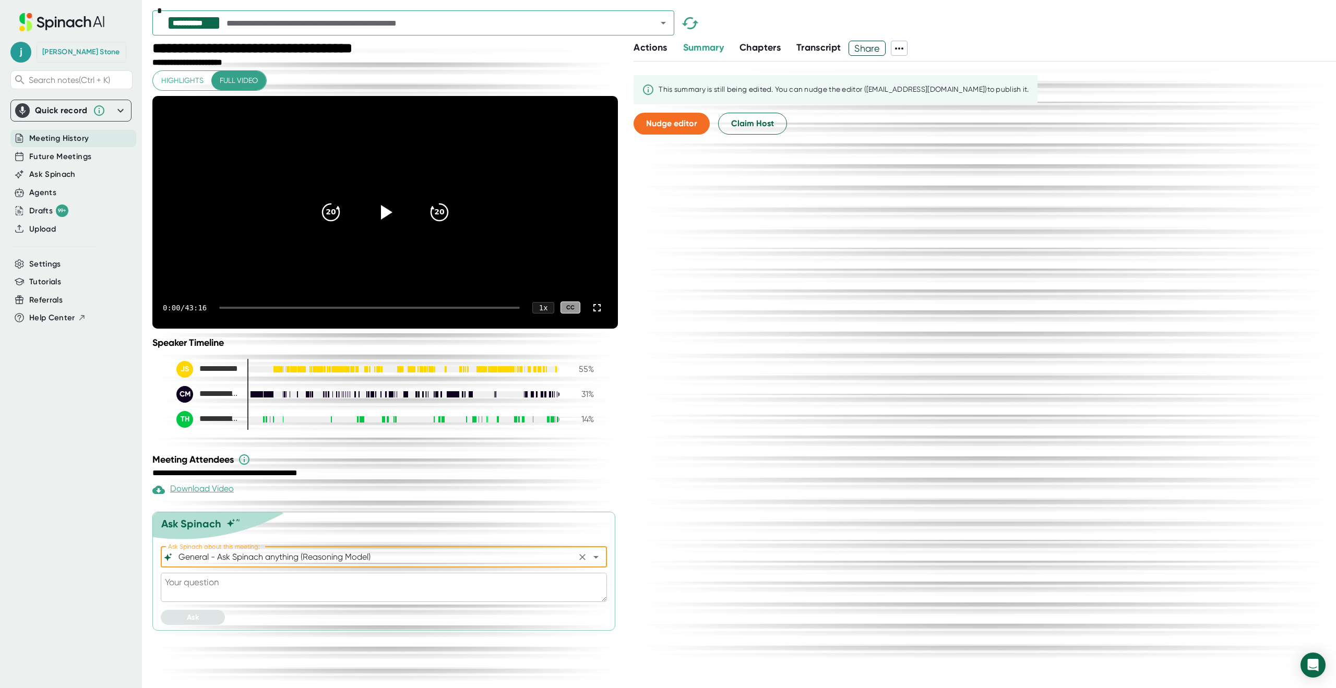
click at [277, 602] on textarea at bounding box center [384, 587] width 446 height 29
paste textarea "what was said about meal plan exports"
type textarea "what was said about meal plan exports"
type textarea "x"
type textarea "what was said about meal plan exports"
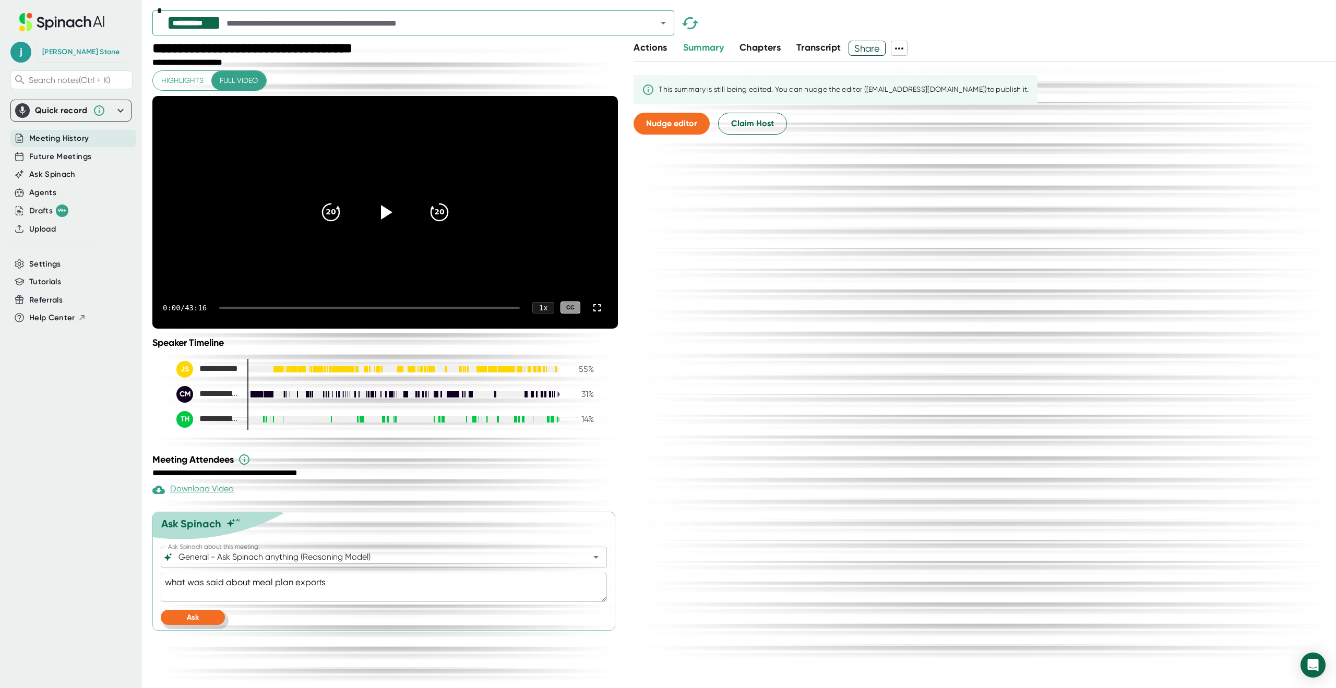
click at [206, 625] on button "Ask" at bounding box center [193, 617] width 64 height 15
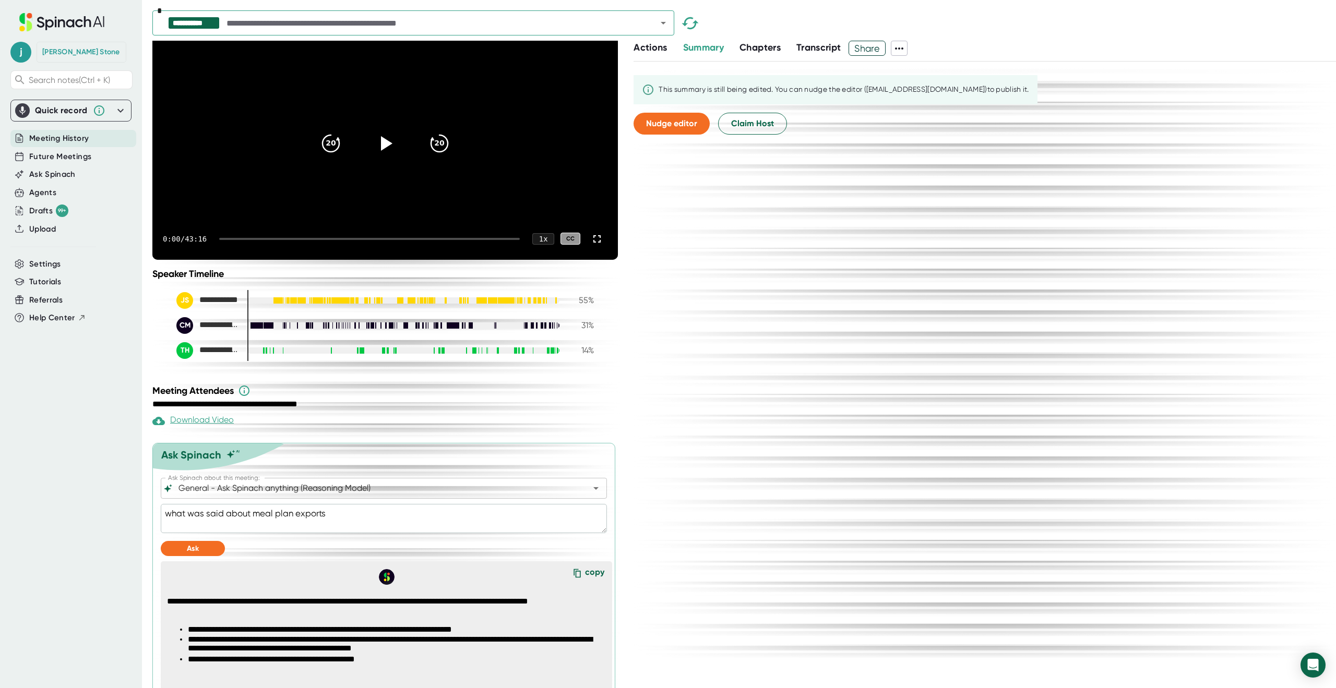
scroll to position [121, 0]
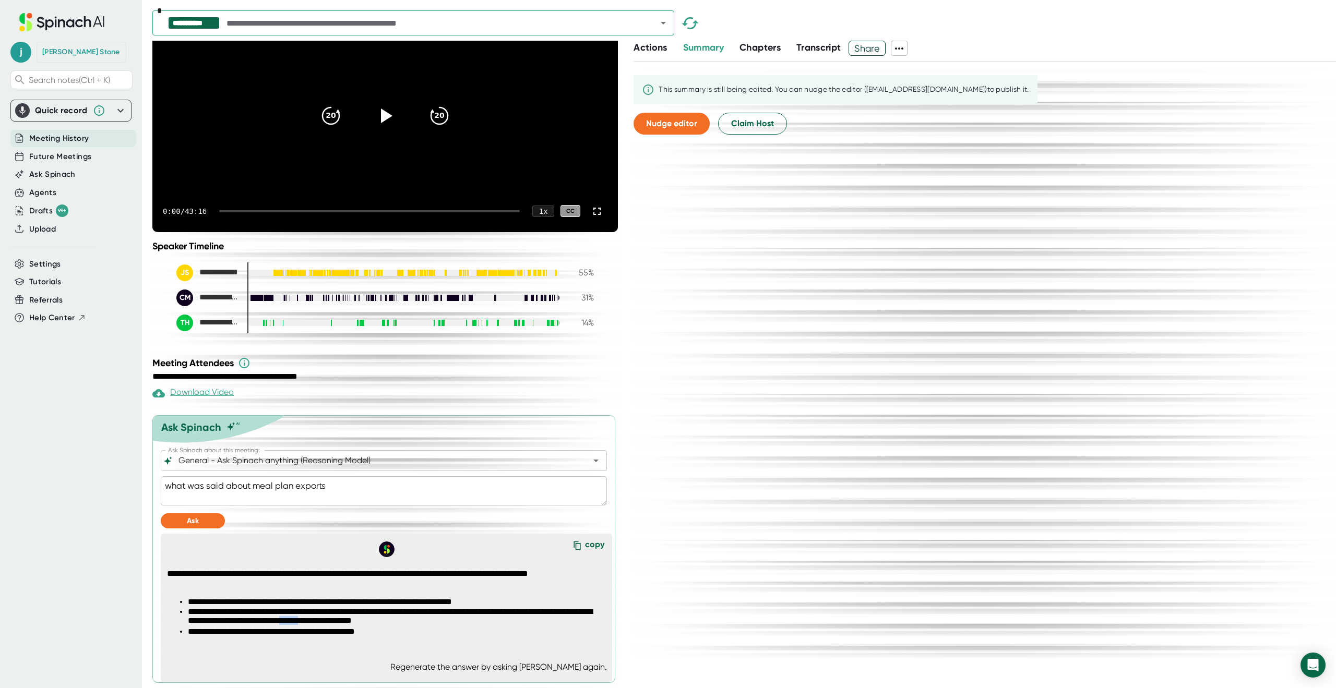
drag, startPoint x: 411, startPoint y: 621, endPoint x: 387, endPoint y: 626, distance: 24.4
click at [387, 626] on li "**********" at bounding box center [396, 617] width 417 height 20
click at [386, 633] on li "**********" at bounding box center [396, 632] width 417 height 10
click at [412, 640] on div "**********" at bounding box center [389, 603] width 453 height 92
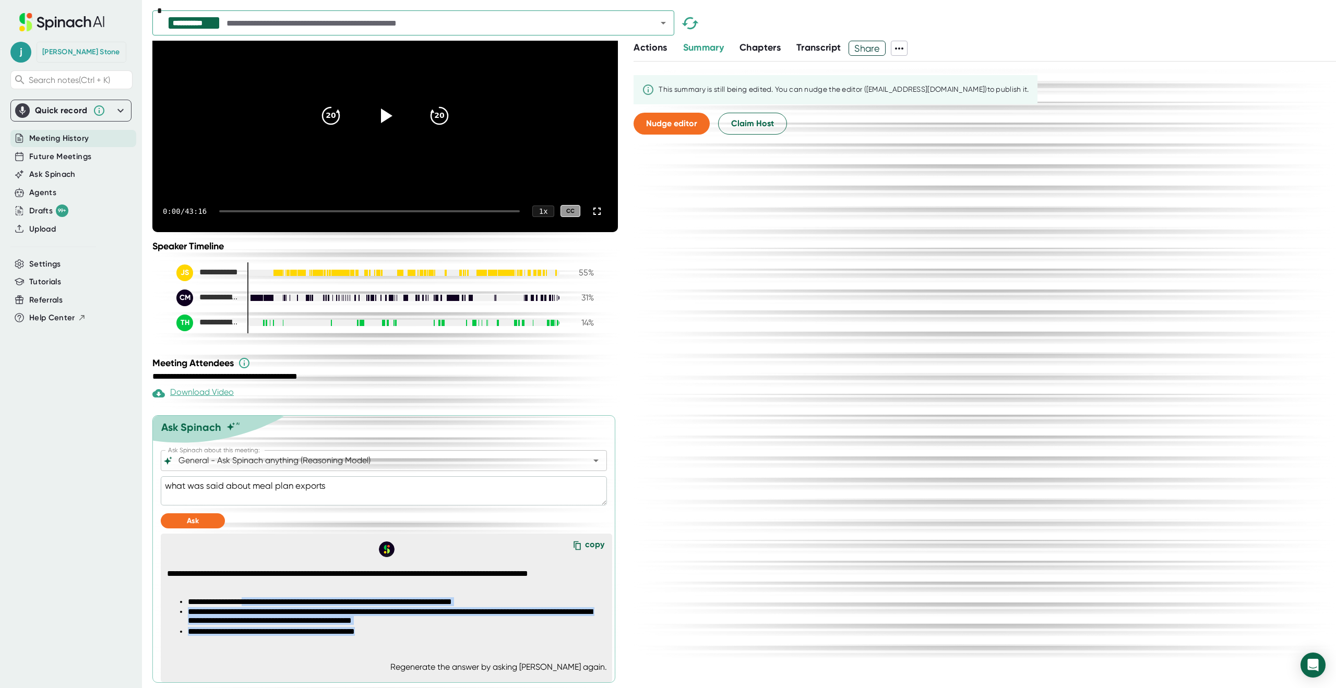
drag, startPoint x: 413, startPoint y: 638, endPoint x: 258, endPoint y: 598, distance: 159.6
click at [258, 598] on div "**********" at bounding box center [389, 603] width 453 height 92
click at [259, 598] on li "**********" at bounding box center [396, 602] width 417 height 10
type textarea "x"
